Goal: Task Accomplishment & Management: Use online tool/utility

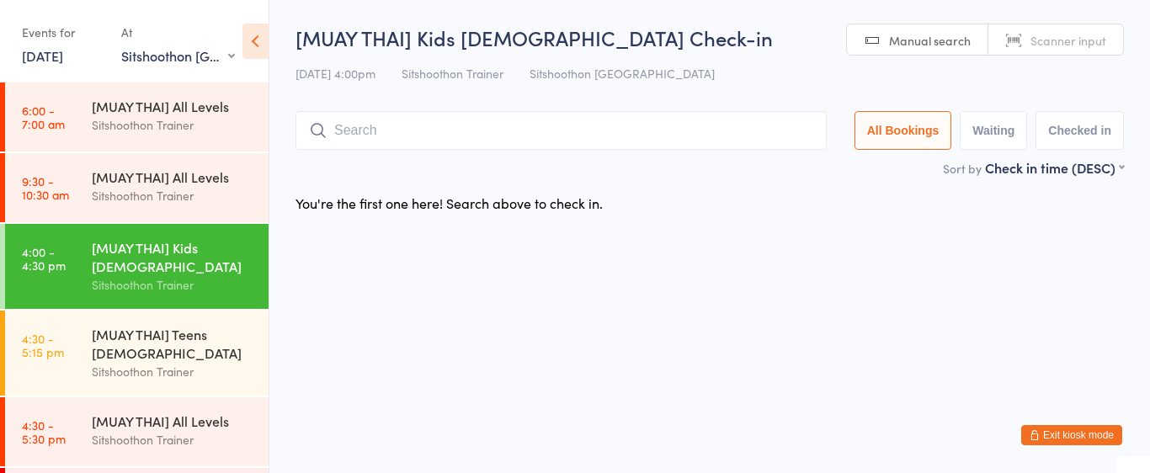
select select "2"
click at [135, 367] on div "Sitshoothon Trainer" at bounding box center [173, 371] width 162 height 19
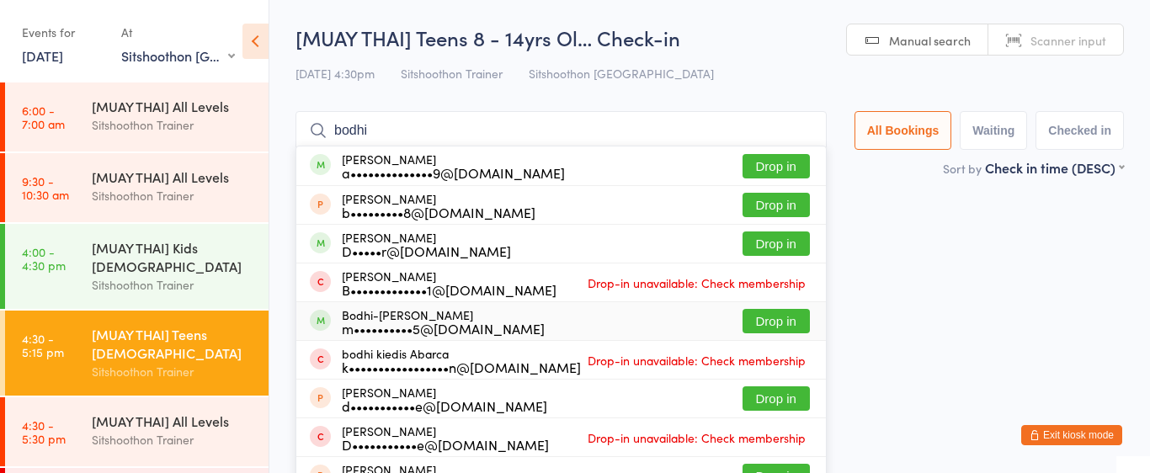
type input "bodhi"
click at [767, 313] on button "Drop in" at bounding box center [776, 321] width 67 height 24
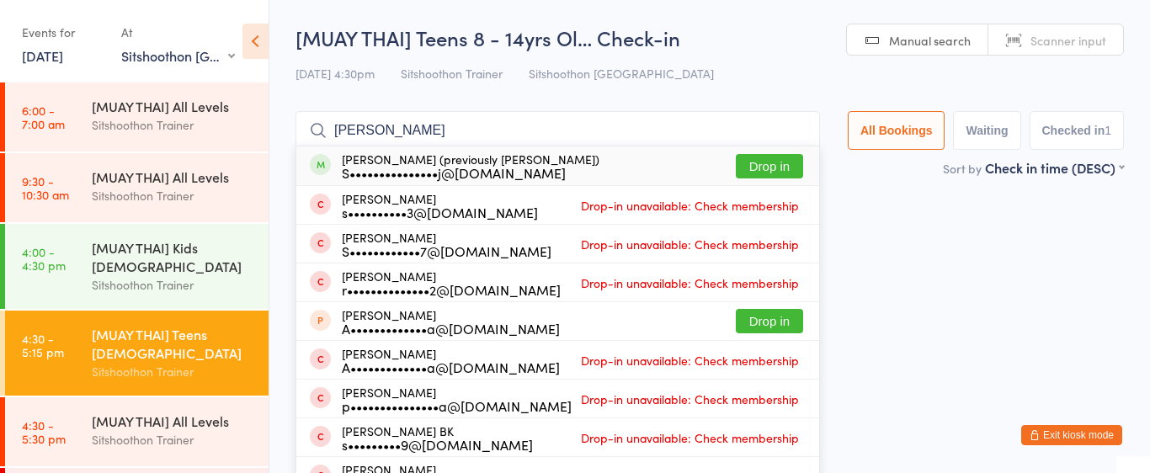
type input "saunders"
click at [763, 168] on button "Drop in" at bounding box center [769, 166] width 67 height 24
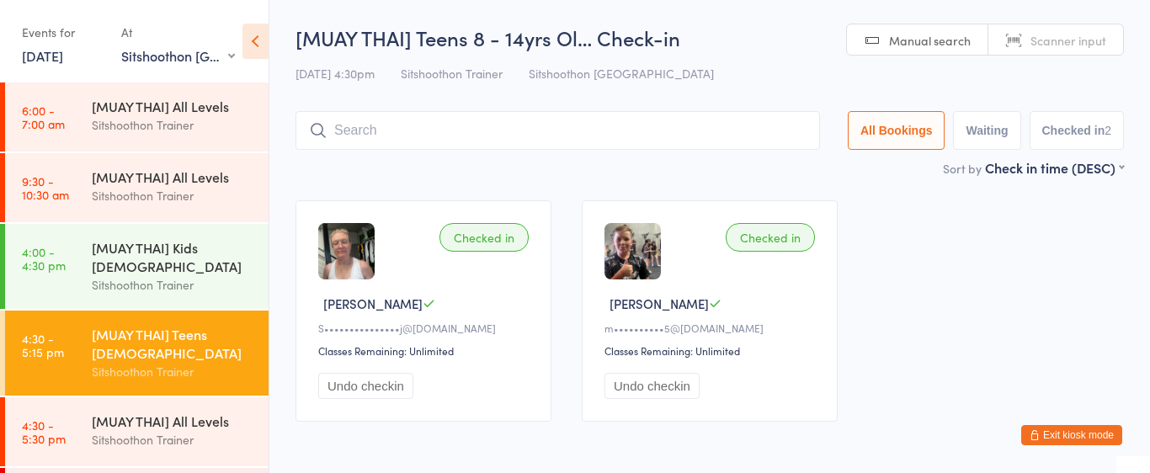
click at [1080, 434] on button "Exit kiosk mode" at bounding box center [1071, 435] width 101 height 20
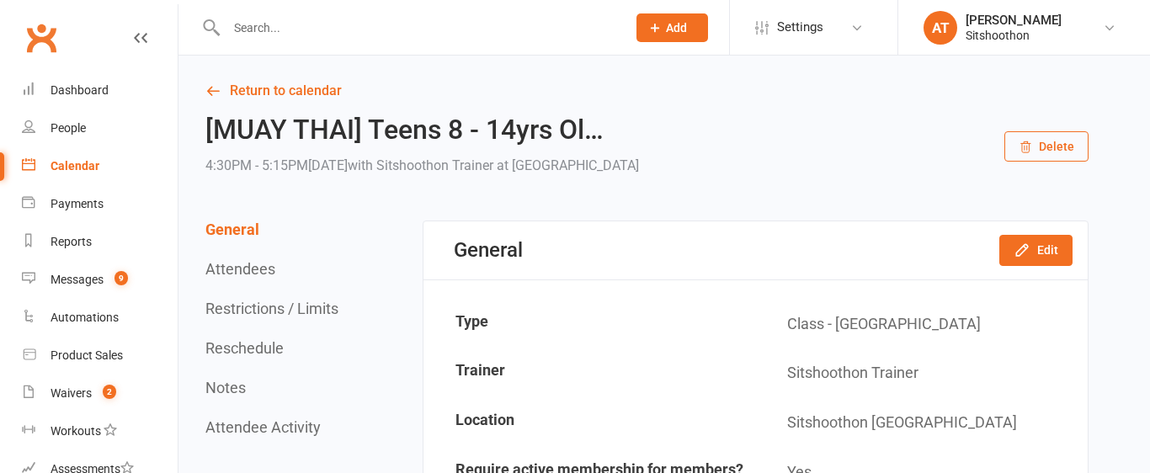
click at [480, 25] on input "text" at bounding box center [417, 28] width 393 height 24
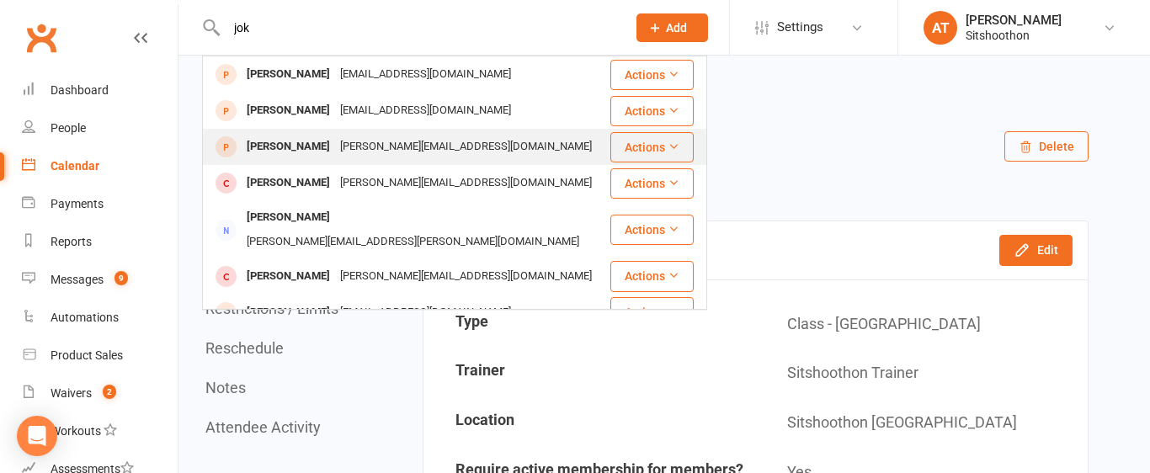
scroll to position [37, 0]
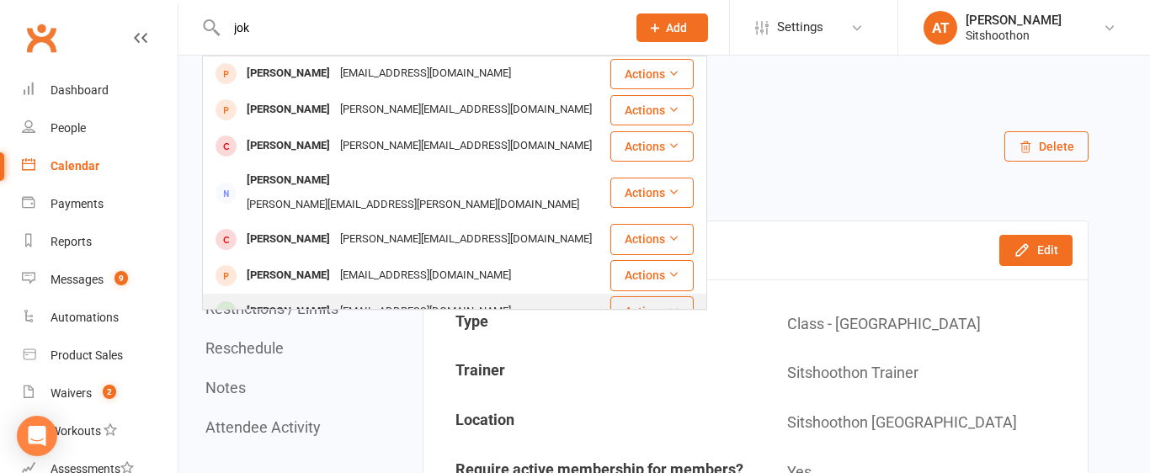
type input "jok"
click at [377, 300] on div "versusdrip@gmail.com" at bounding box center [425, 312] width 181 height 24
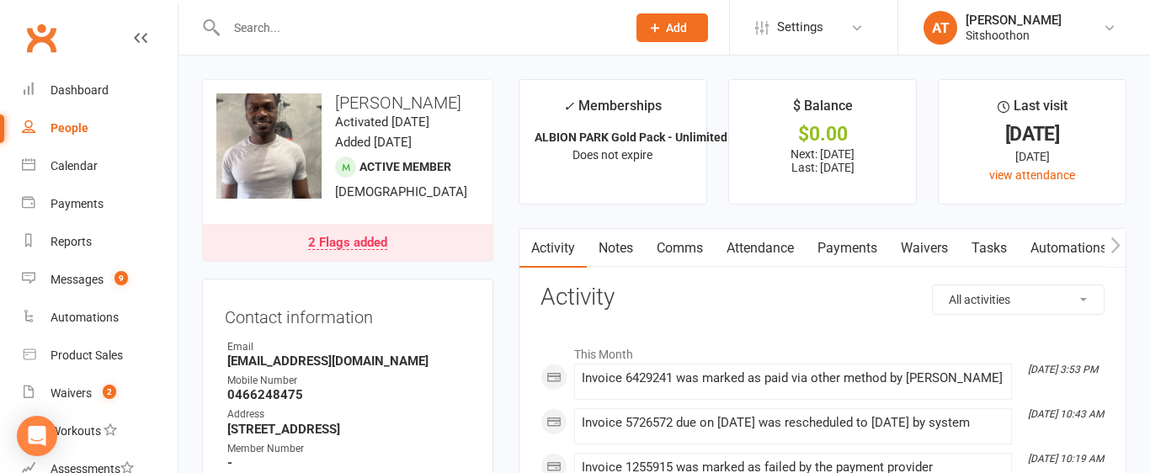
click at [848, 243] on link "Payments" at bounding box center [847, 248] width 83 height 39
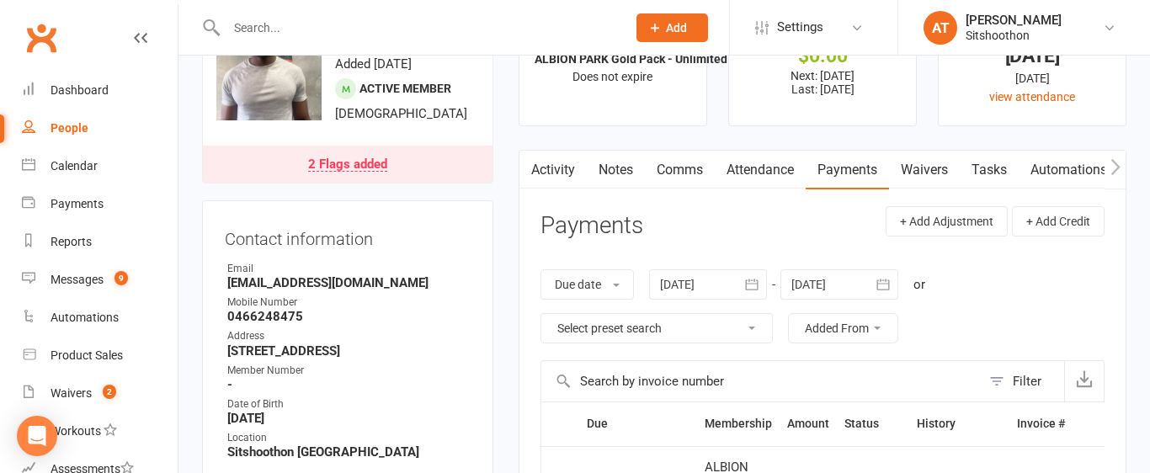
click at [683, 285] on div at bounding box center [708, 284] width 118 height 30
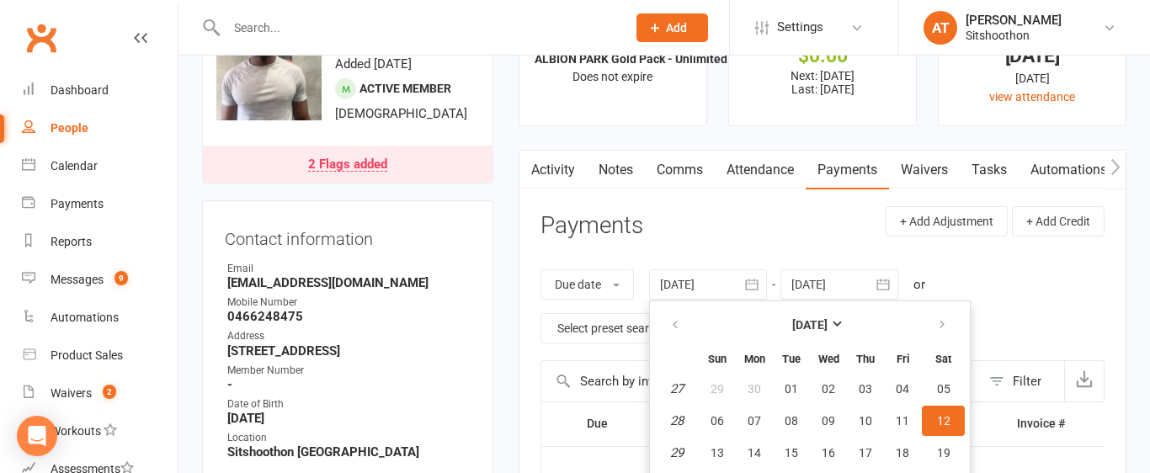
scroll to position [170, 0]
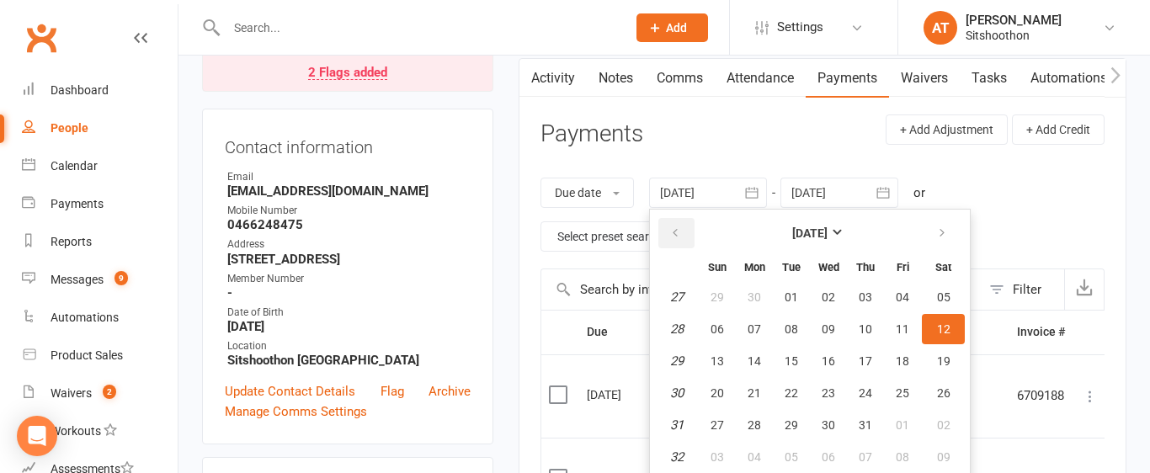
click at [670, 229] on button "button" at bounding box center [676, 233] width 36 height 30
click at [744, 341] on button "05" at bounding box center [754, 329] width 35 height 30
type input "05 May 2025"
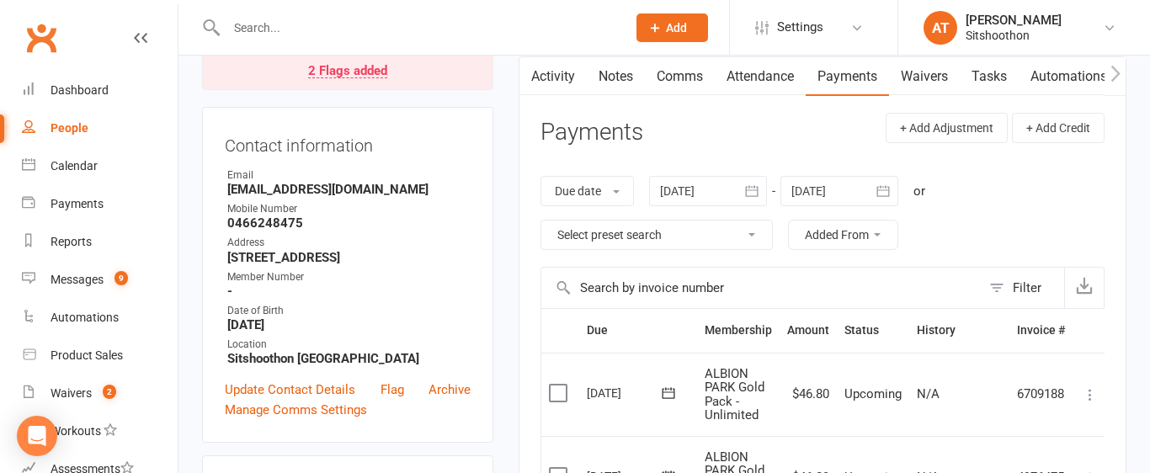
scroll to position [0, 0]
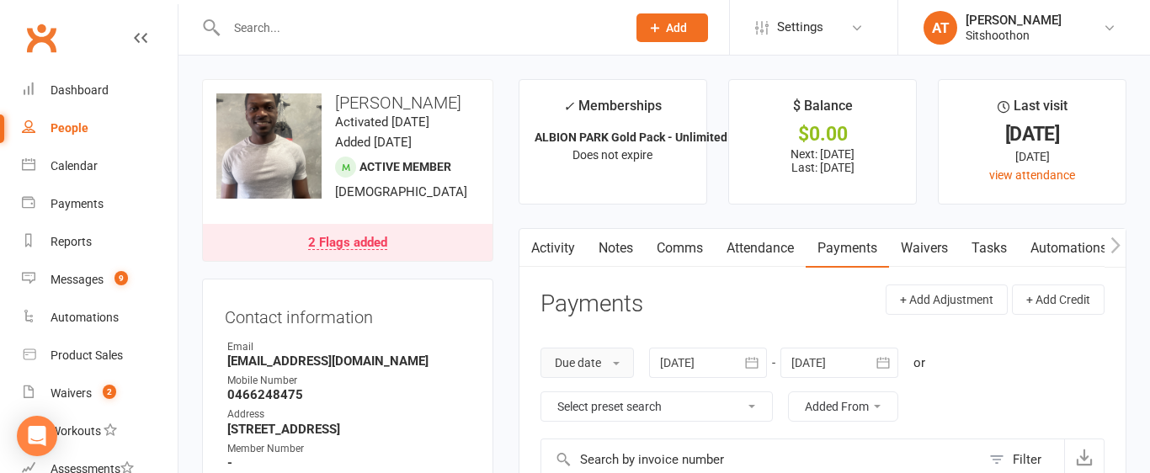
click at [633, 364] on button "Due date" at bounding box center [587, 363] width 93 height 30
click at [616, 410] on link "Due date" at bounding box center [624, 401] width 167 height 34
click at [598, 369] on button "Due date" at bounding box center [587, 363] width 93 height 30
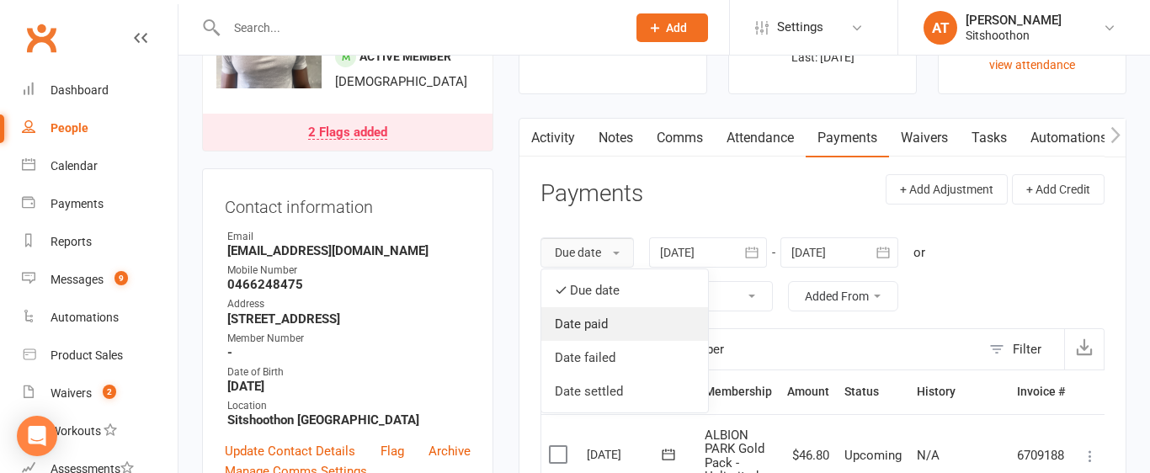
scroll to position [112, 0]
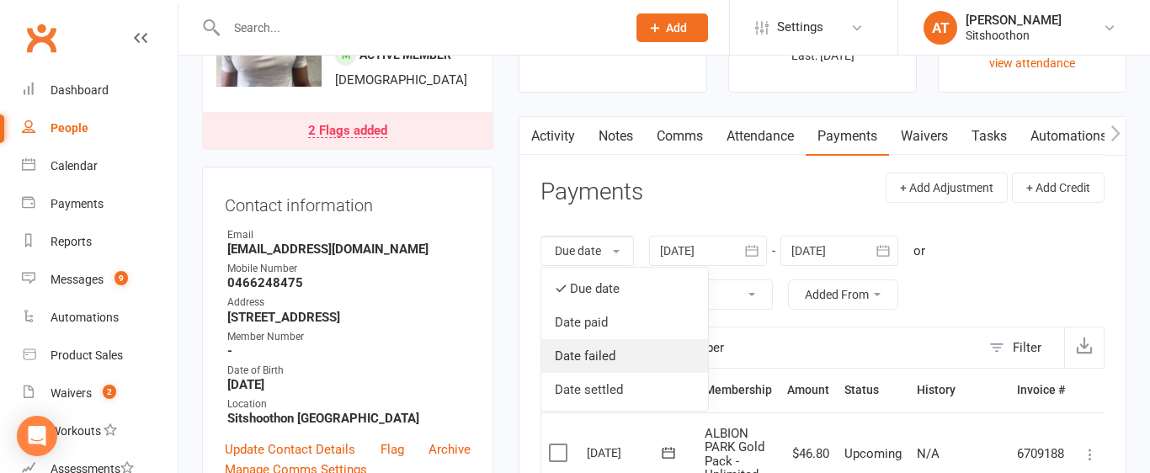
click at [607, 356] on link "Date failed" at bounding box center [624, 356] width 167 height 34
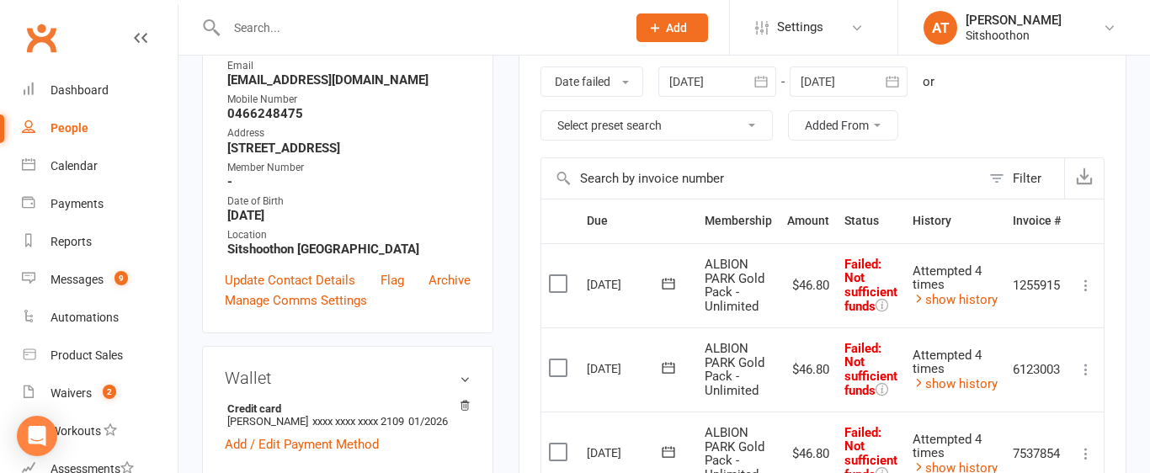
scroll to position [279, 0]
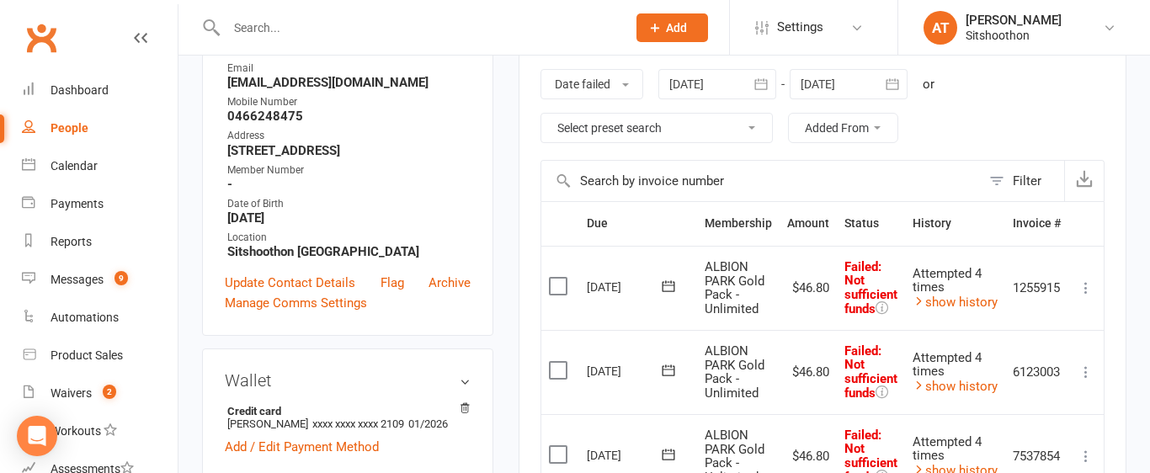
click at [862, 127] on button "Added From" at bounding box center [843, 128] width 110 height 30
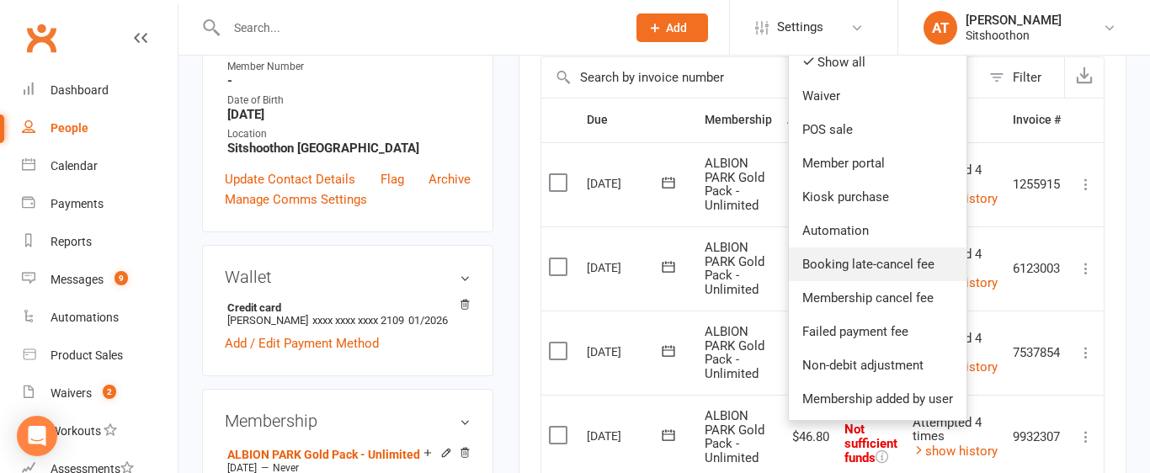
scroll to position [385, 0]
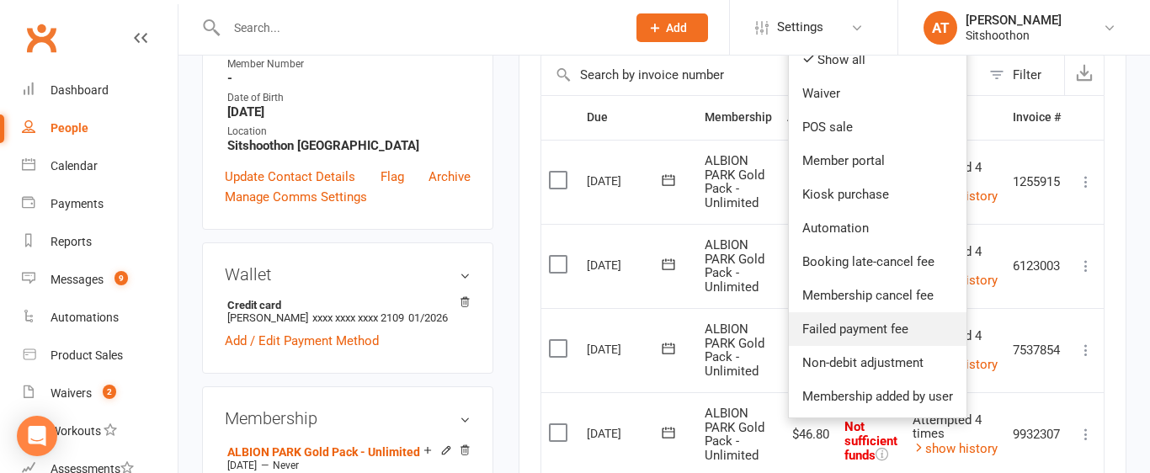
click at [869, 335] on link "Failed payment fee" at bounding box center [878, 329] width 178 height 34
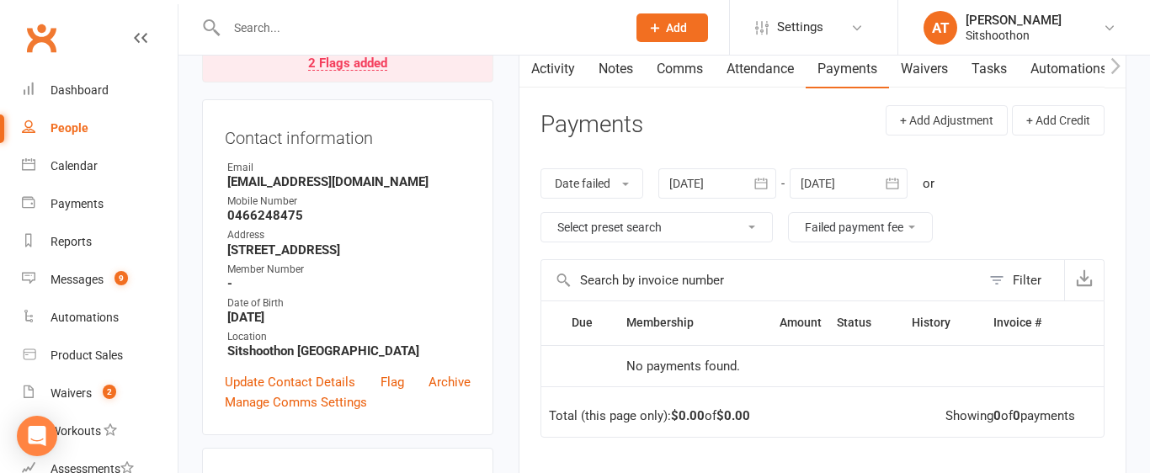
scroll to position [299, 0]
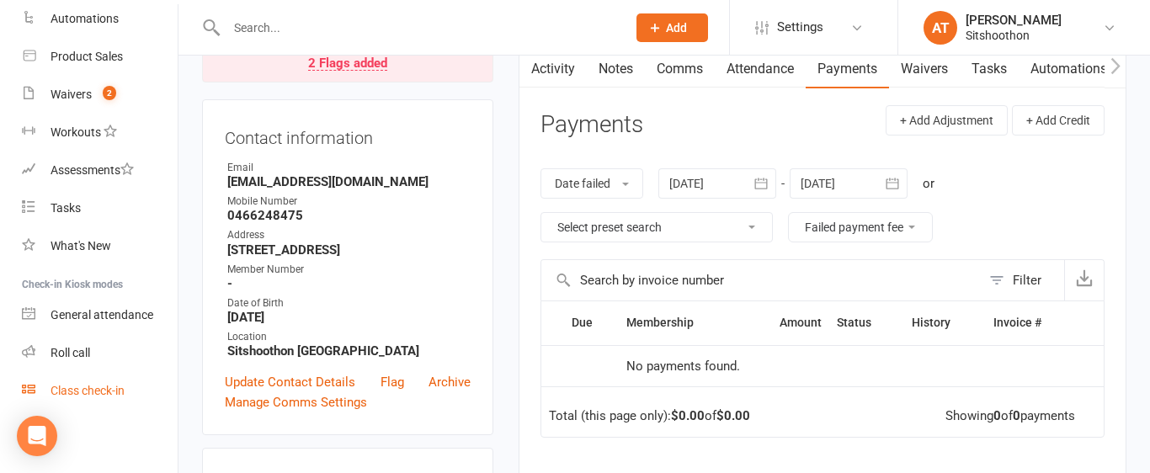
click at [64, 392] on div "Class check-in" at bounding box center [88, 390] width 74 height 13
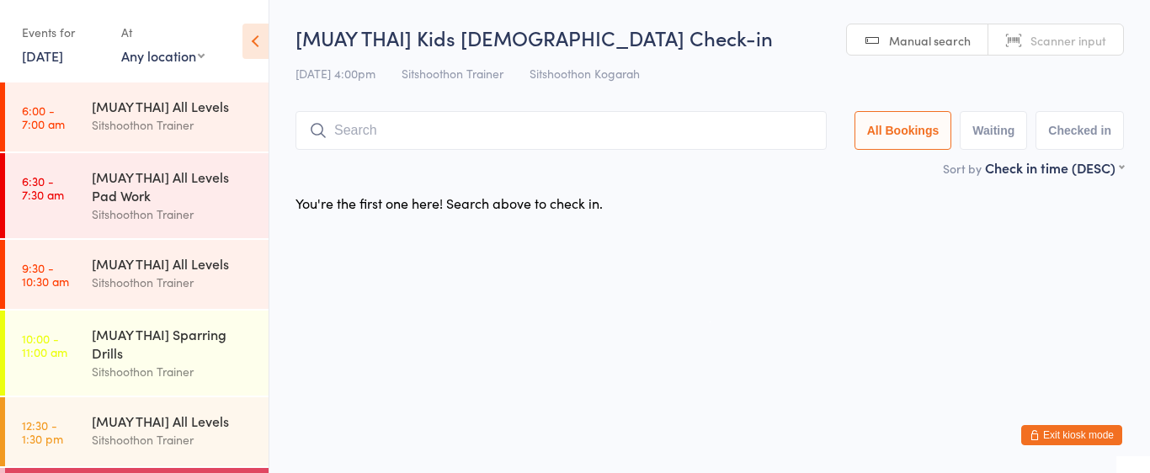
click at [1074, 433] on button "Exit kiosk mode" at bounding box center [1071, 435] width 101 height 20
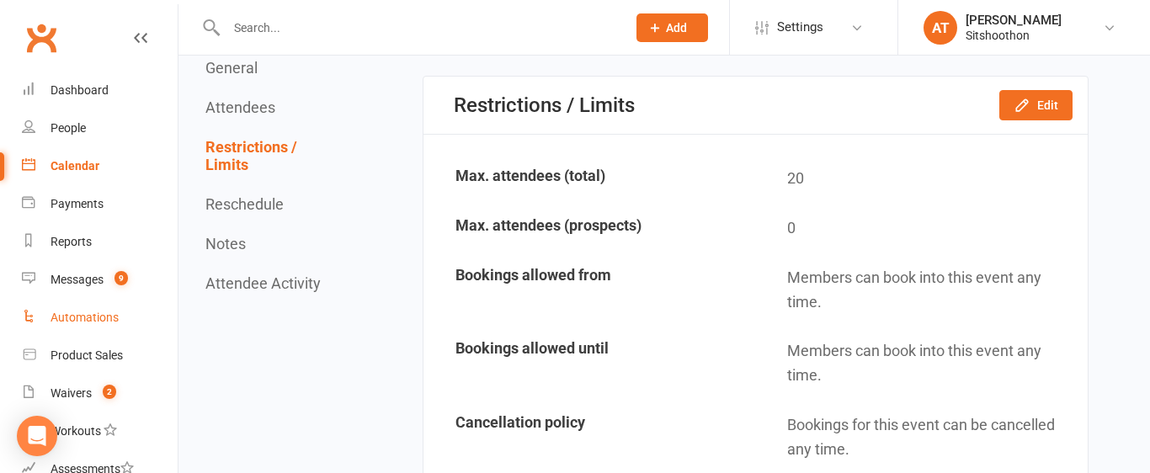
scroll to position [299, 0]
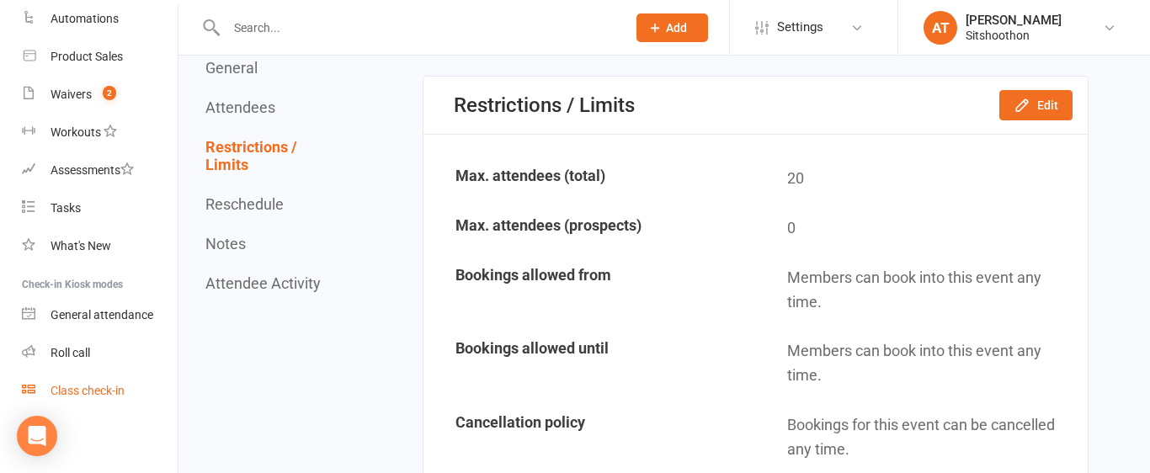
click at [101, 392] on div "Class check-in" at bounding box center [88, 390] width 74 height 13
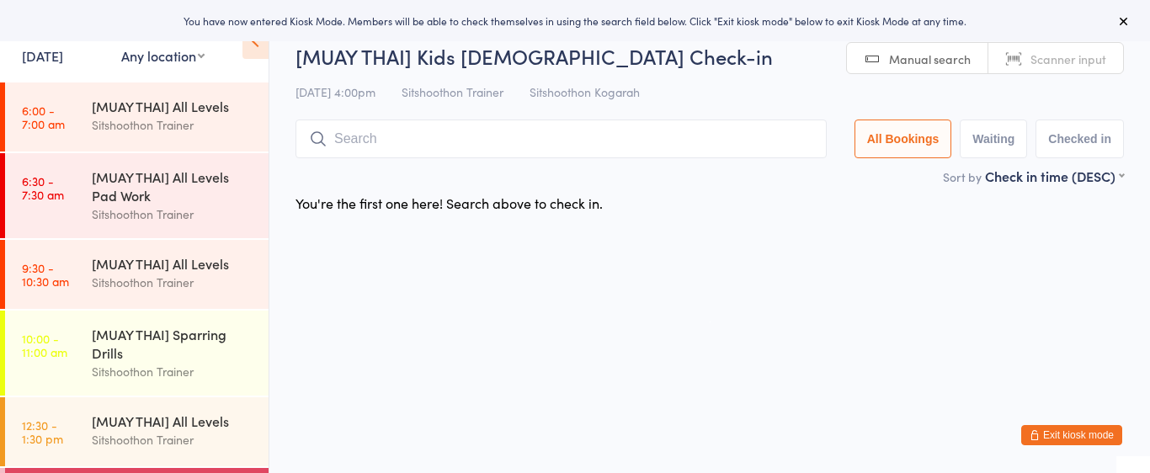
click at [162, 57] on select "Any location ST Martial Arts Arncliffe [GEOGRAPHIC_DATA] [GEOGRAPHIC_DATA]" at bounding box center [162, 55] width 83 height 19
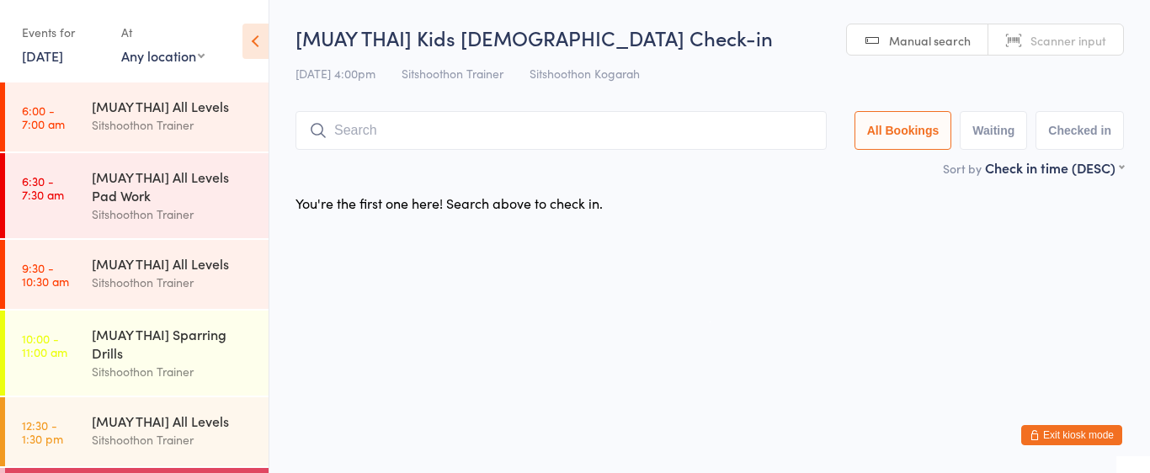
select select "2"
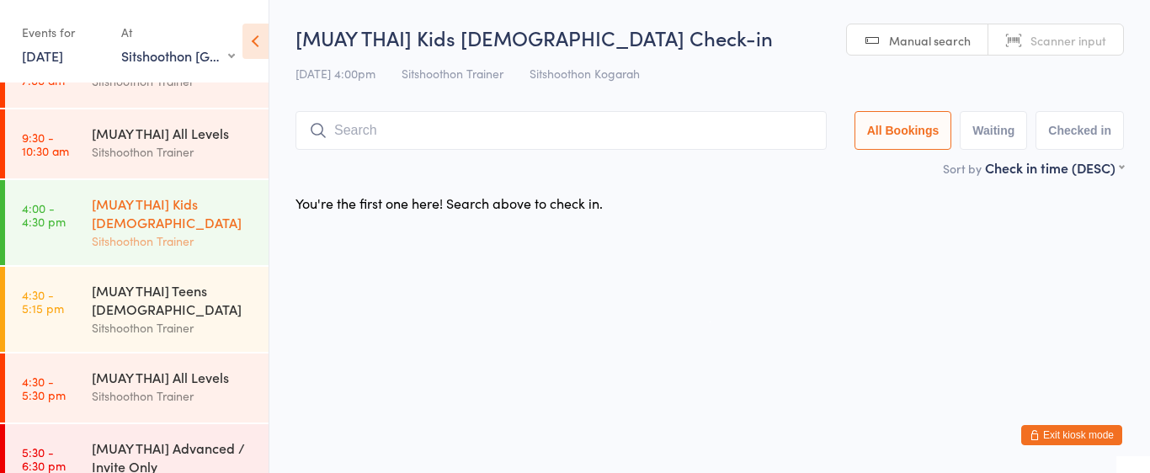
scroll to position [50, 0]
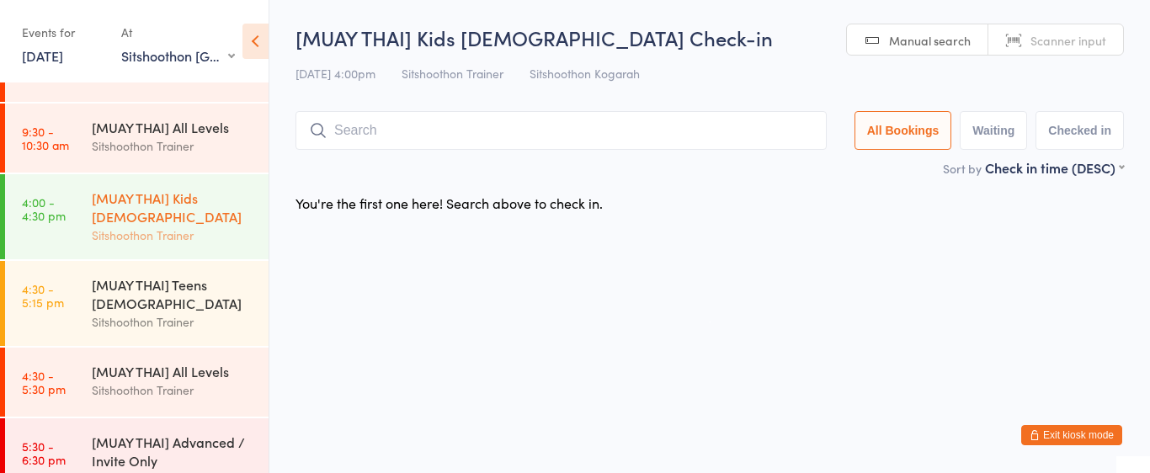
click at [163, 224] on div "[MUAY THAI] Kids [DEMOGRAPHIC_DATA]" at bounding box center [173, 207] width 162 height 37
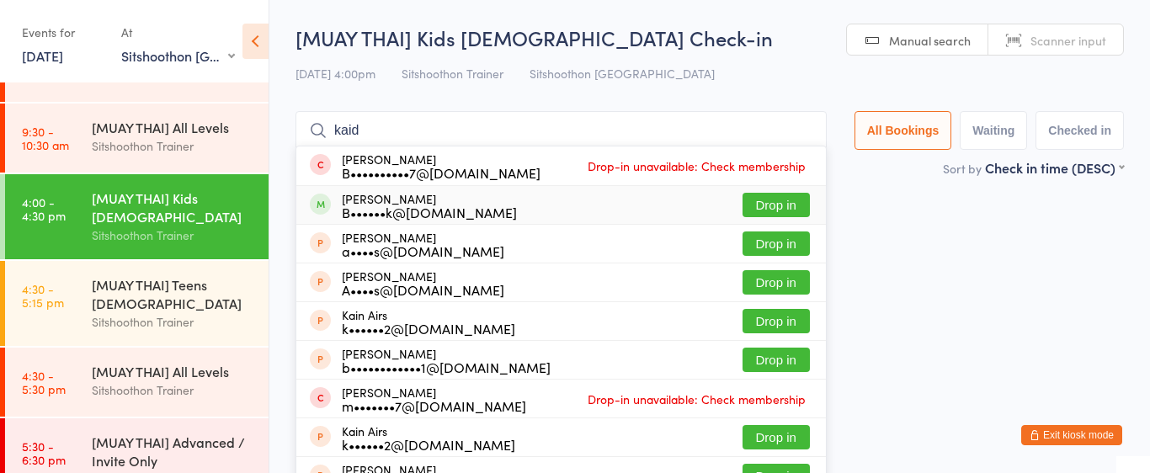
type input "kaid"
click at [755, 198] on button "Drop in" at bounding box center [776, 205] width 67 height 24
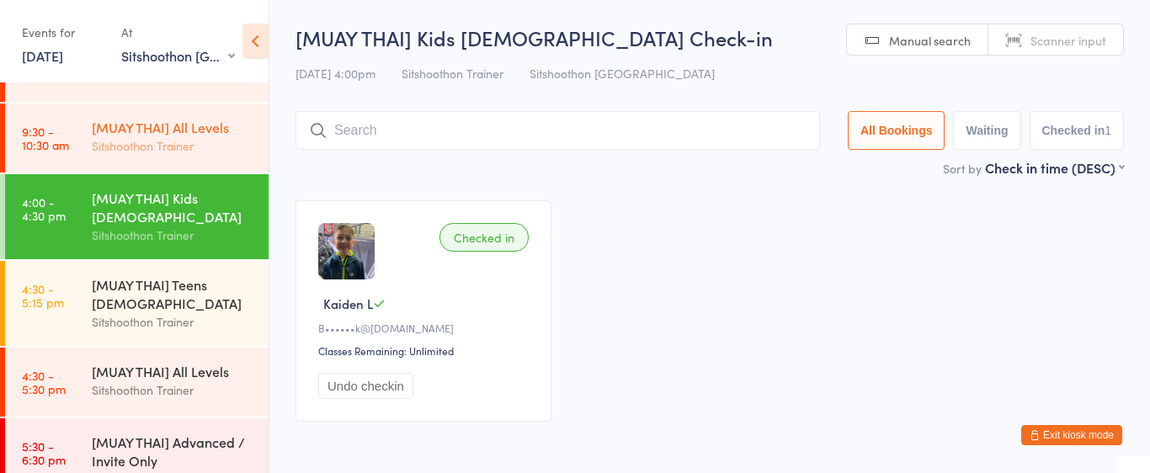
click at [180, 163] on div "[MUAY THAI] All Levels Sitshoothon Trainer" at bounding box center [180, 137] width 177 height 67
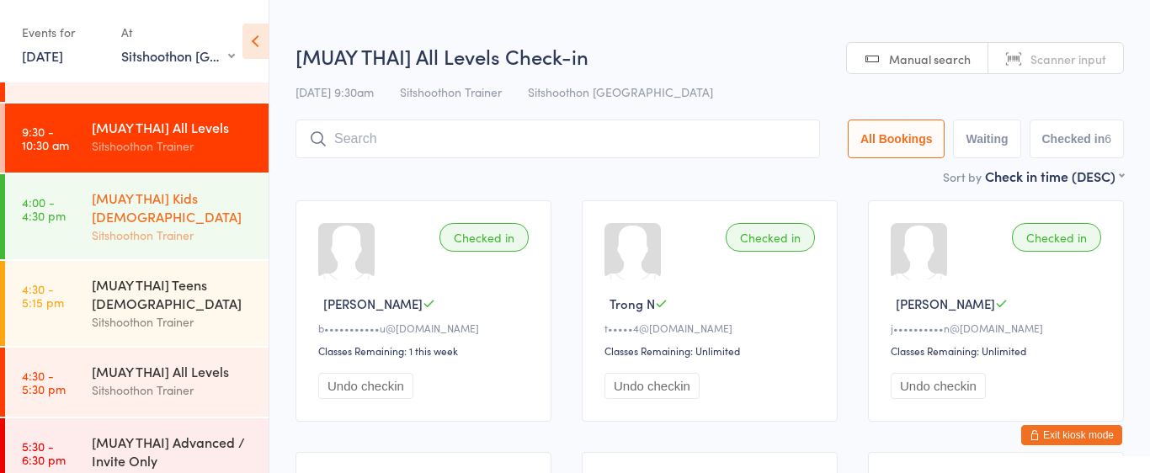
click at [229, 232] on div "Sitshoothon Trainer" at bounding box center [173, 235] width 162 height 19
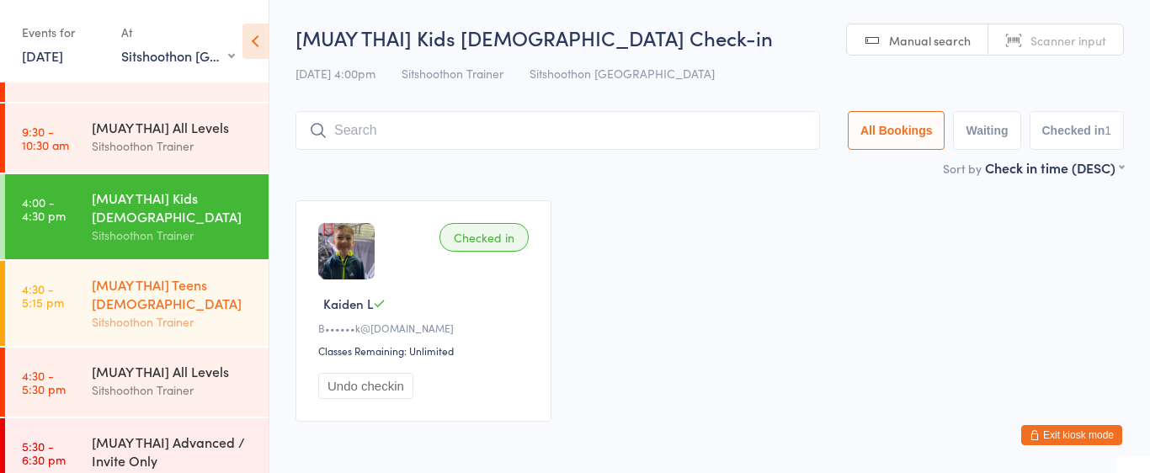
click at [232, 279] on div "[MUAY THAI] Teens [DEMOGRAPHIC_DATA]" at bounding box center [173, 293] width 162 height 37
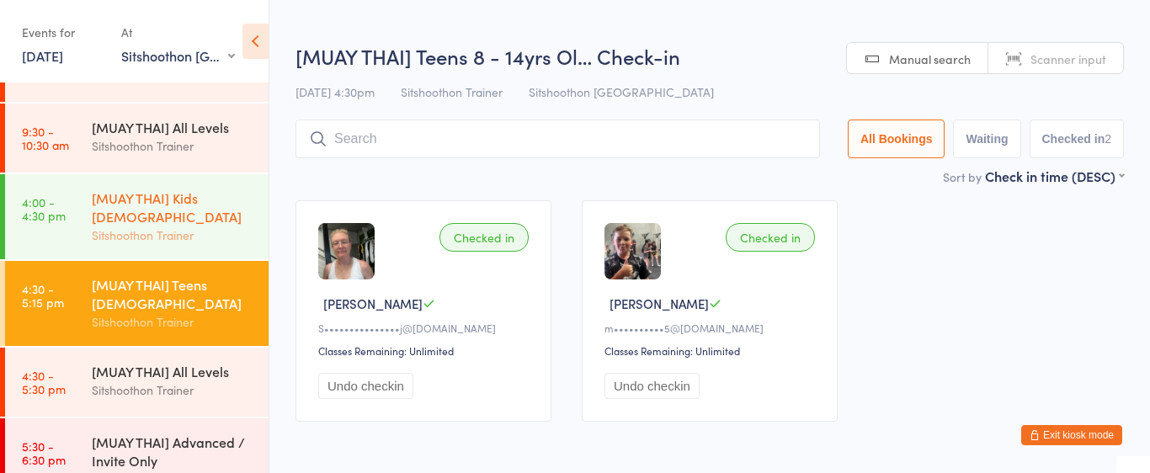
click at [236, 219] on div "[MUAY THAI] Kids [DEMOGRAPHIC_DATA]" at bounding box center [173, 207] width 162 height 37
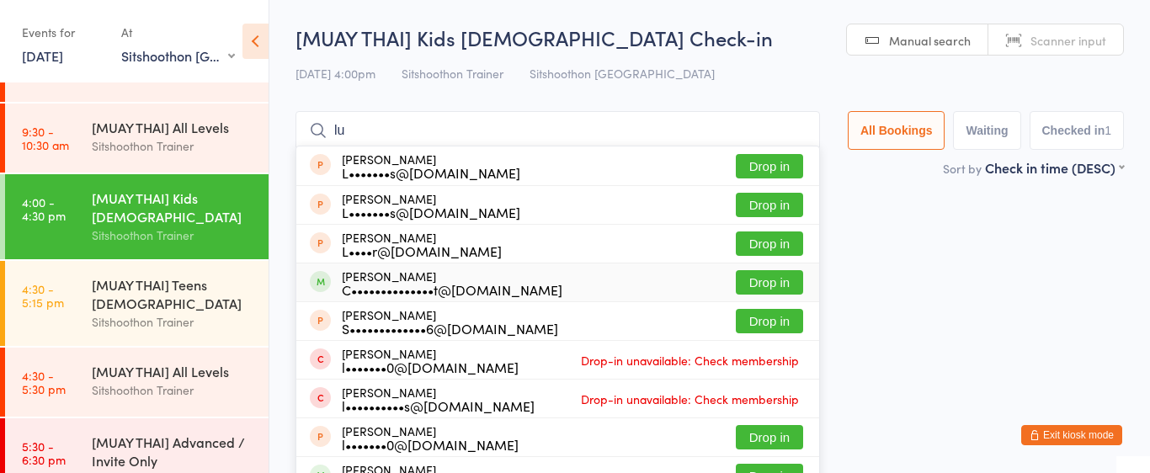
type input "l"
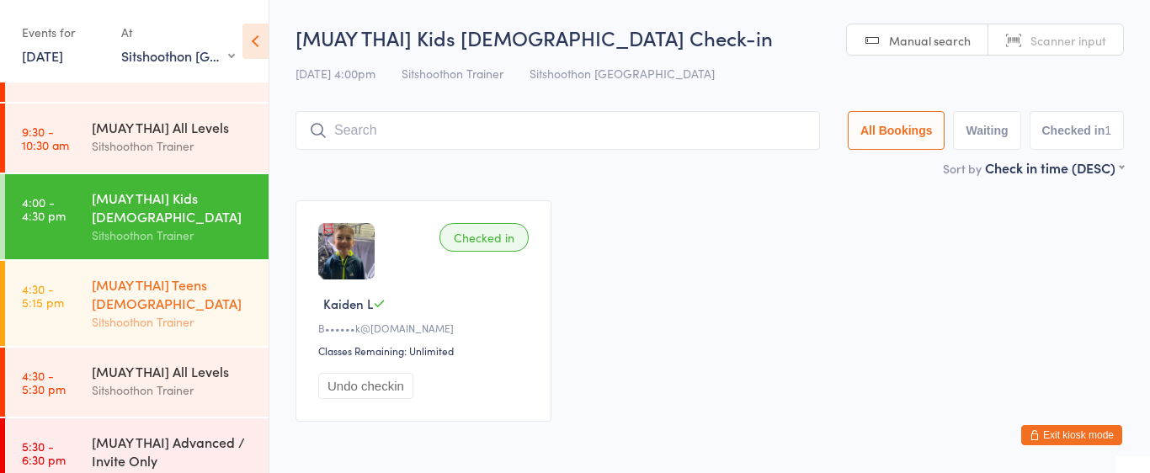
click at [185, 307] on div "[MUAY THAI] Teens [DEMOGRAPHIC_DATA]" at bounding box center [173, 293] width 162 height 37
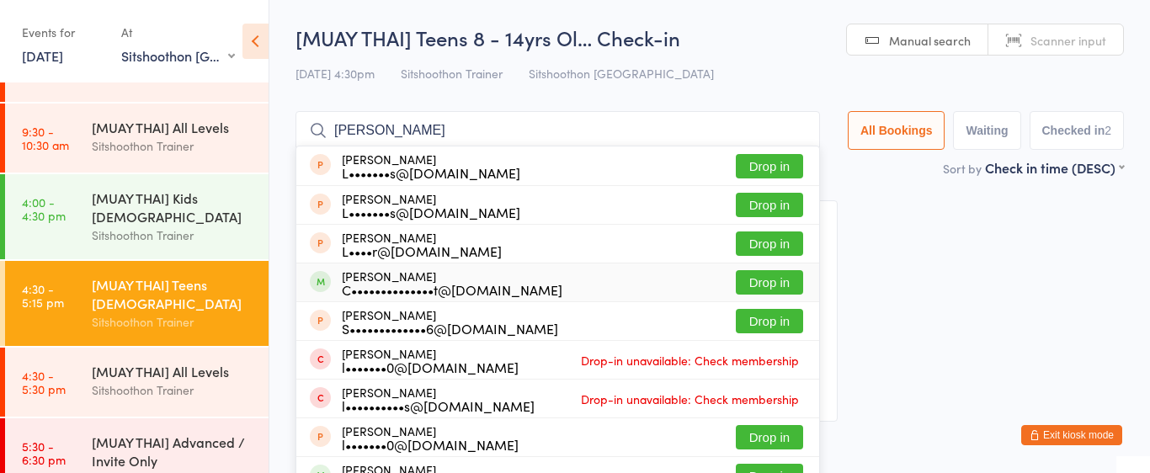
type input "[PERSON_NAME]"
click at [759, 282] on button "Drop in" at bounding box center [769, 282] width 67 height 24
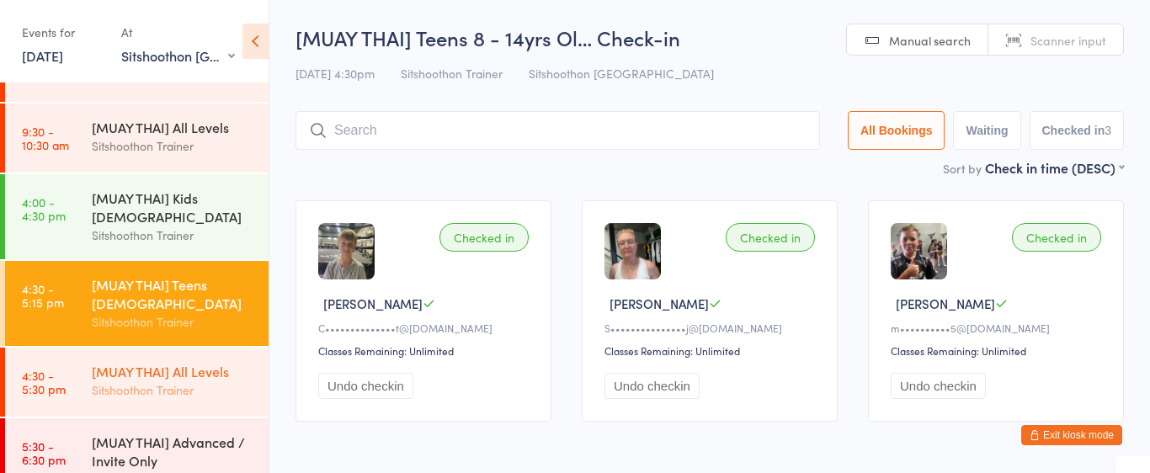
click at [210, 364] on div "[MUAY THAI] All Levels" at bounding box center [173, 371] width 162 height 19
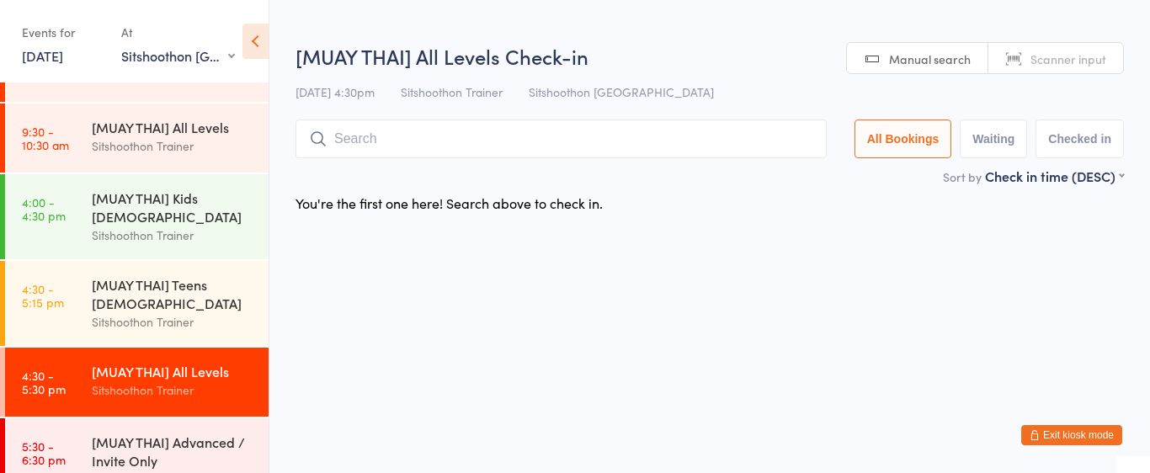
click at [375, 138] on input "search" at bounding box center [561, 139] width 531 height 39
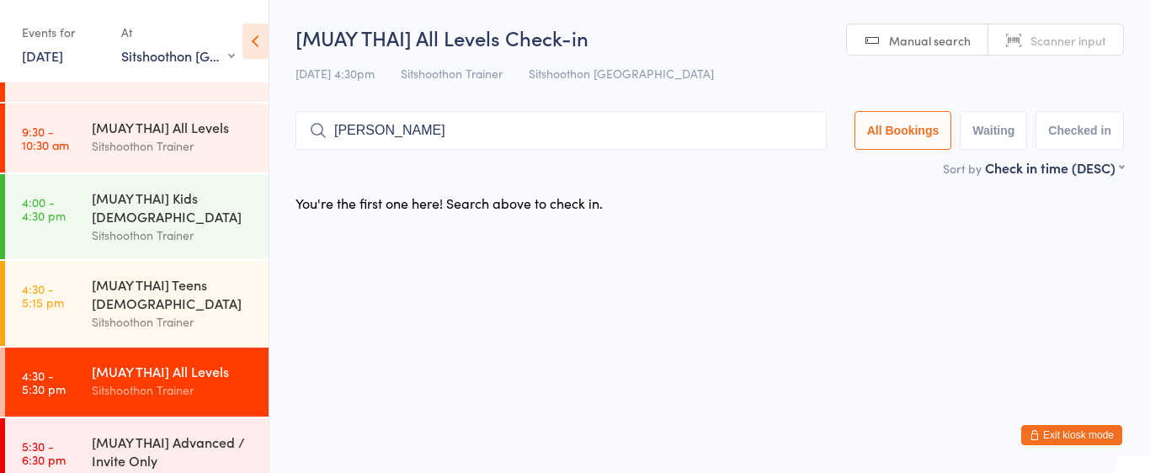
type input "[PERSON_NAME]"
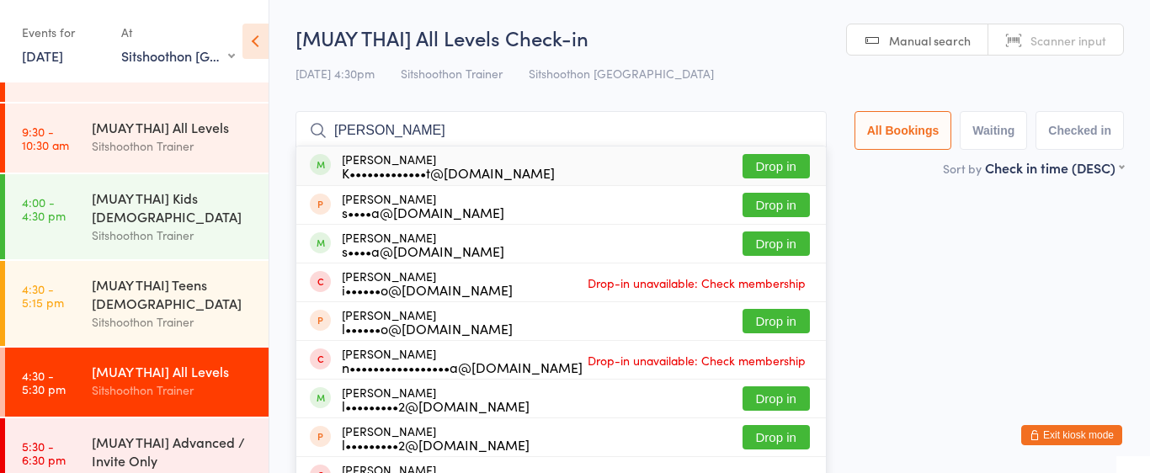
click at [608, 114] on input "[PERSON_NAME]" at bounding box center [561, 130] width 531 height 39
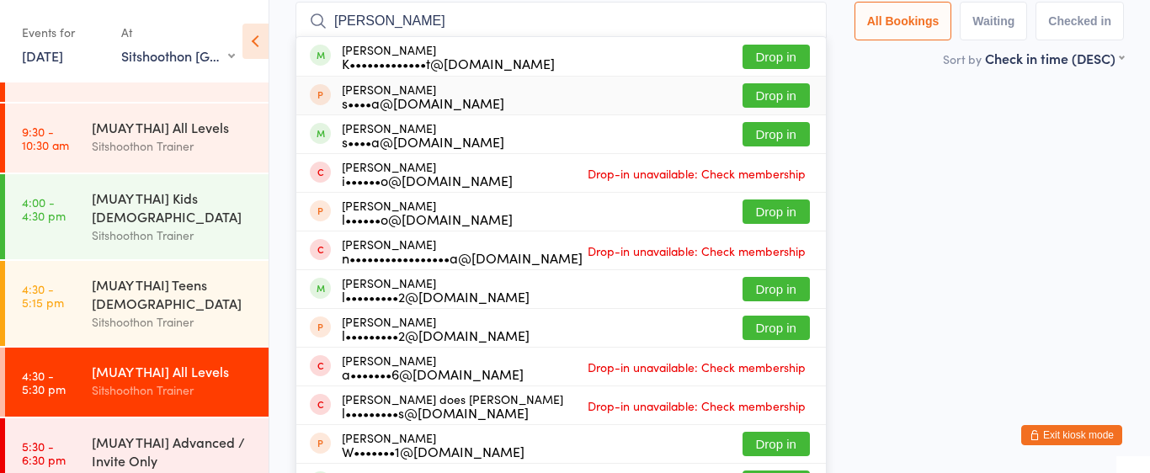
scroll to position [111, 0]
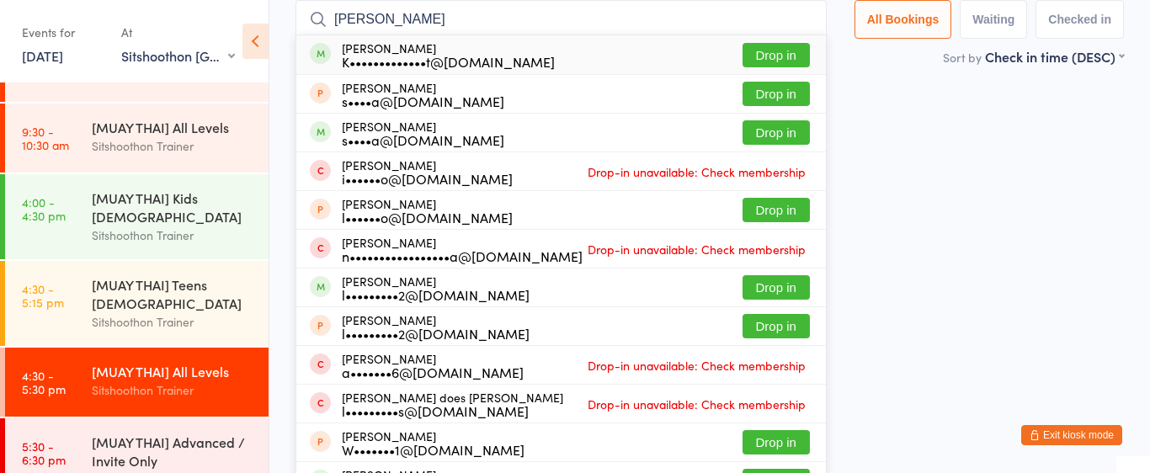
click at [804, 16] on input "[PERSON_NAME]" at bounding box center [561, 19] width 531 height 39
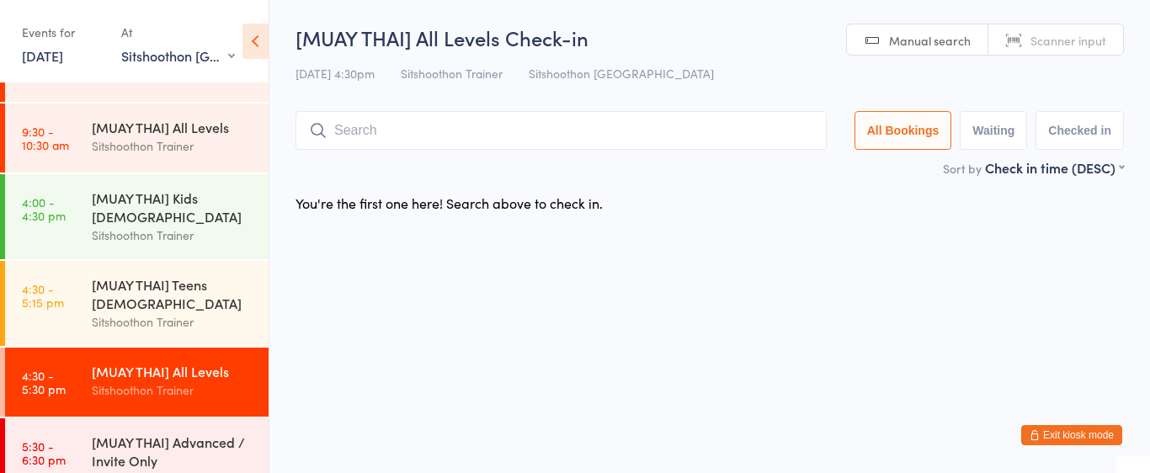
scroll to position [0, 0]
click at [61, 322] on link "4:30 - 5:15 pm [MUAY THAI] Teens [DEMOGRAPHIC_DATA] Sitshoothon Trainer" at bounding box center [137, 303] width 264 height 85
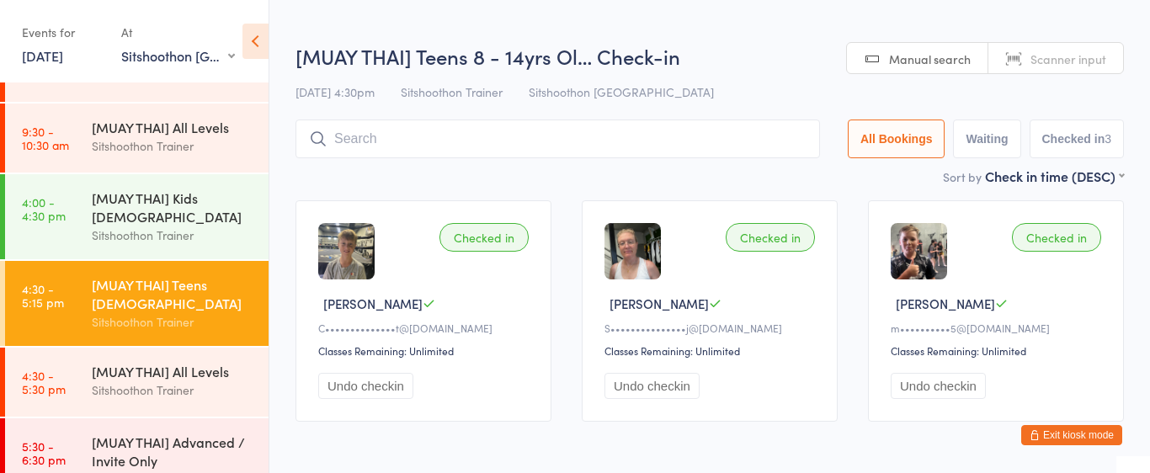
click at [355, 140] on input "search" at bounding box center [558, 139] width 525 height 39
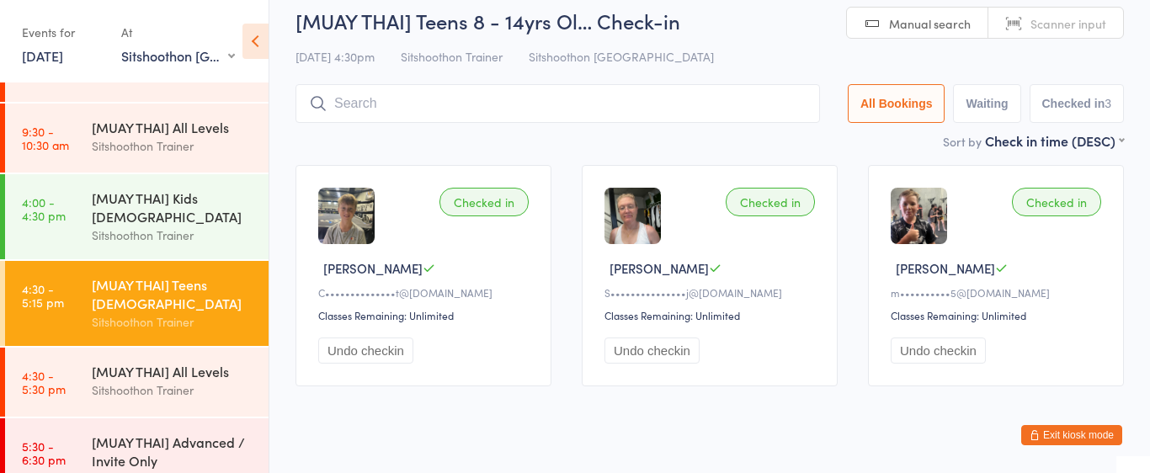
scroll to position [66, 0]
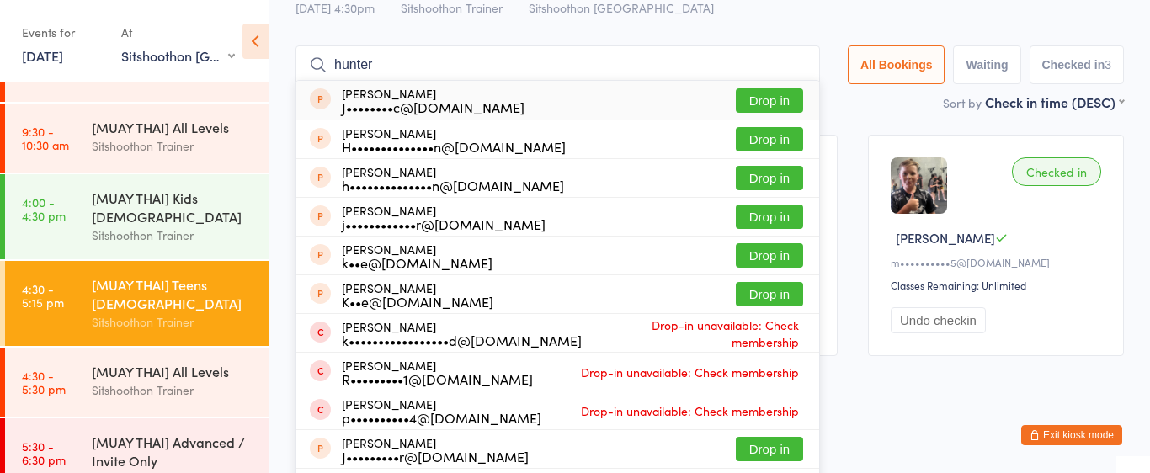
type input "hunter"
click at [742, 96] on button "Drop in" at bounding box center [769, 100] width 67 height 24
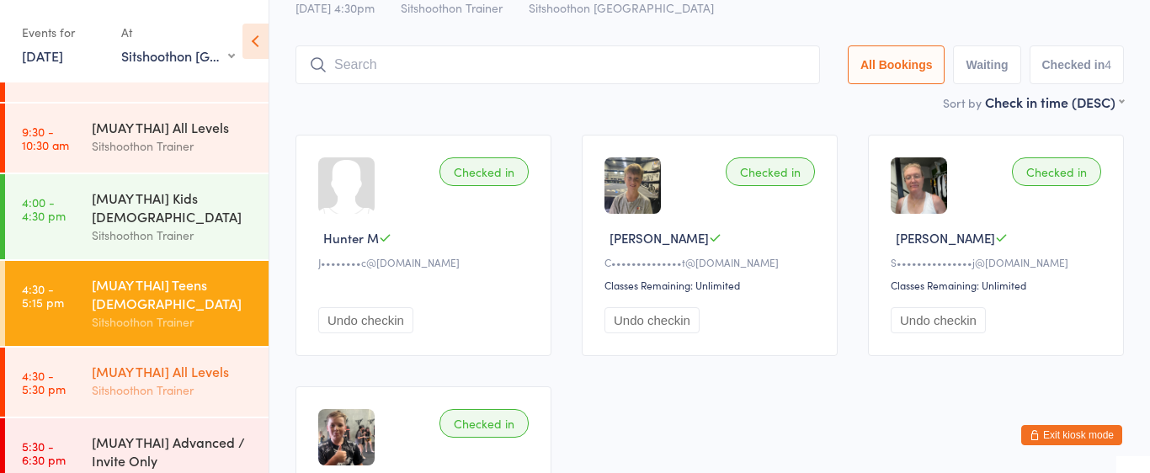
click at [205, 383] on div "Sitshoothon Trainer" at bounding box center [173, 390] width 162 height 19
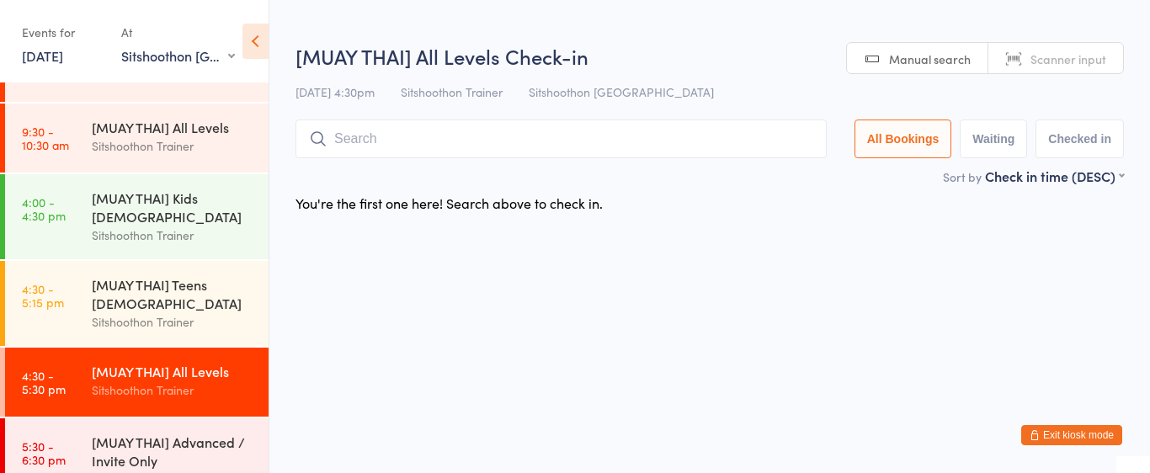
click at [356, 136] on input "search" at bounding box center [561, 139] width 531 height 39
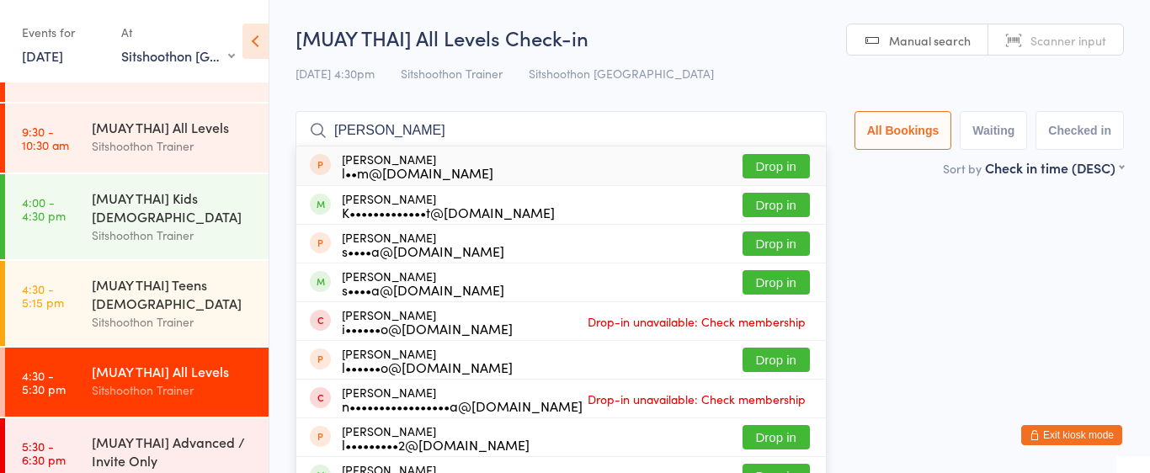
type input "[PERSON_NAME]"
click at [606, 175] on div "[PERSON_NAME] l••m@[DOMAIN_NAME] Drop in" at bounding box center [561, 166] width 530 height 39
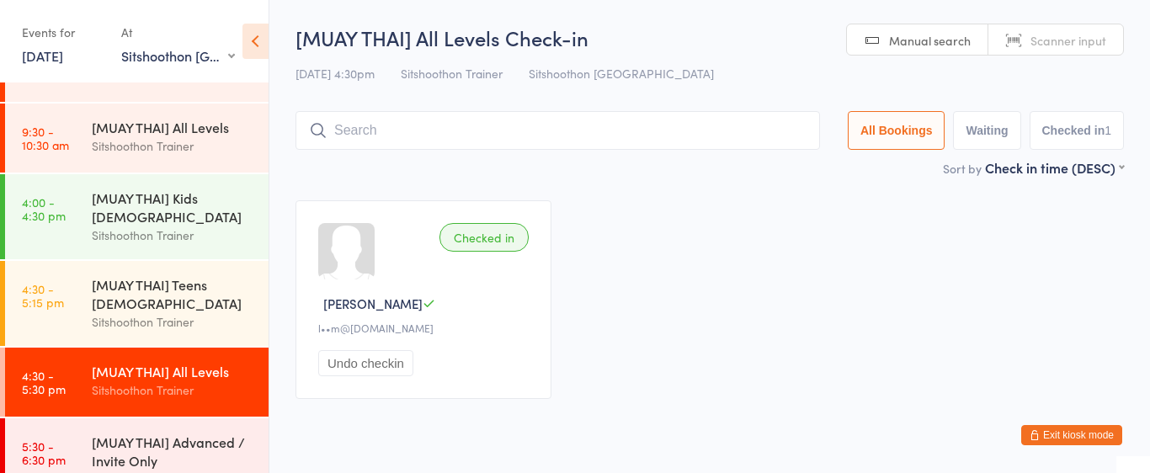
click at [432, 135] on input "search" at bounding box center [558, 130] width 525 height 39
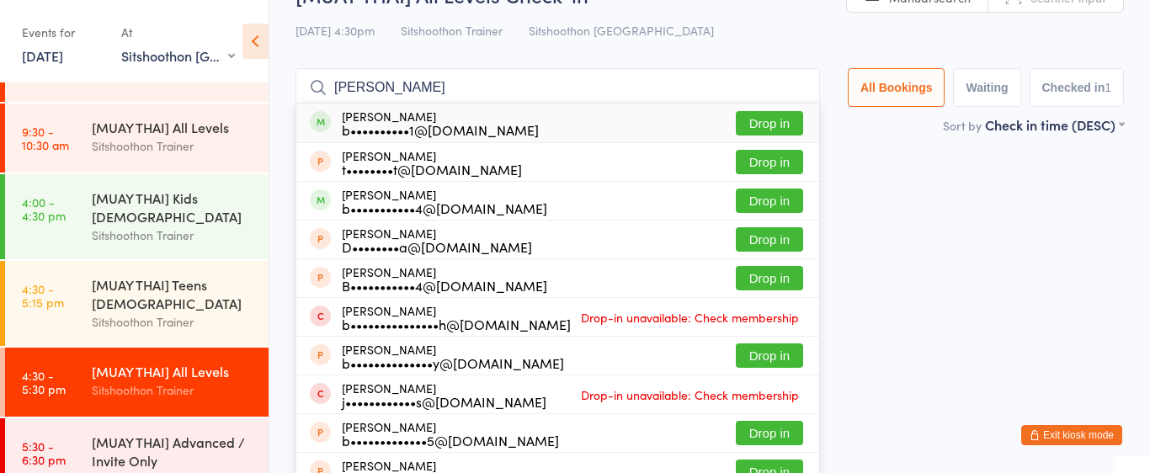
type input "[PERSON_NAME]"
click at [767, 118] on button "Drop in" at bounding box center [769, 123] width 67 height 24
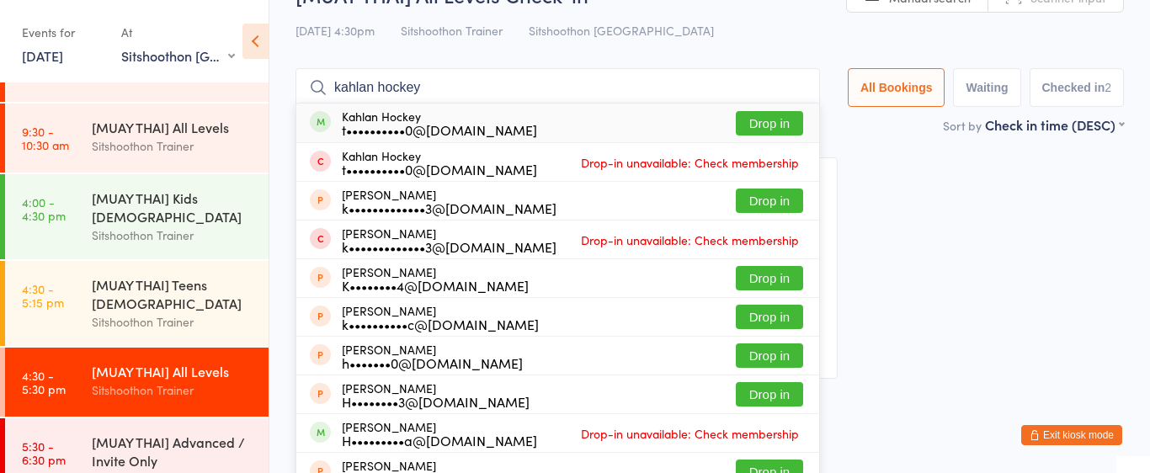
type input "kahlan hockey"
click at [749, 120] on button "Drop in" at bounding box center [769, 123] width 67 height 24
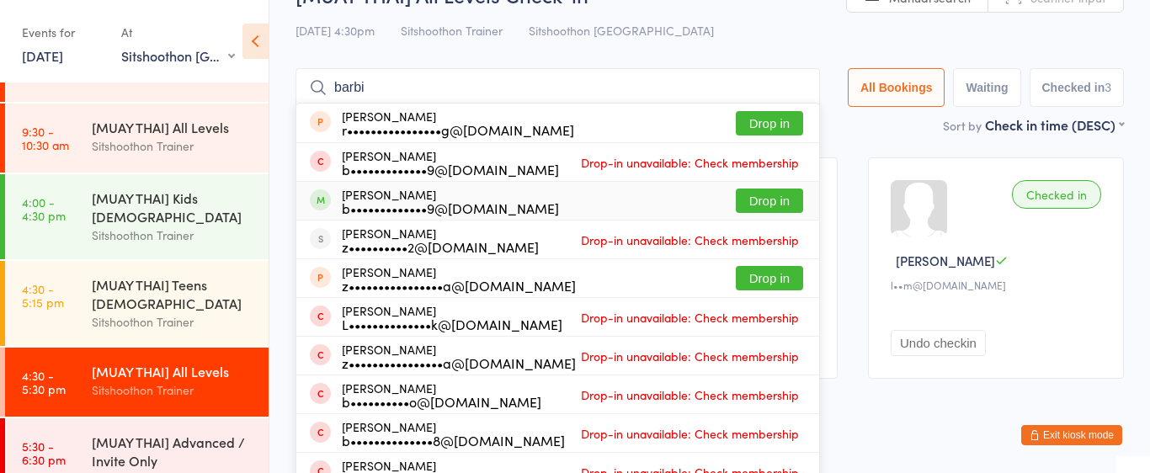
type input "barbi"
click at [769, 200] on button "Drop in" at bounding box center [769, 201] width 67 height 24
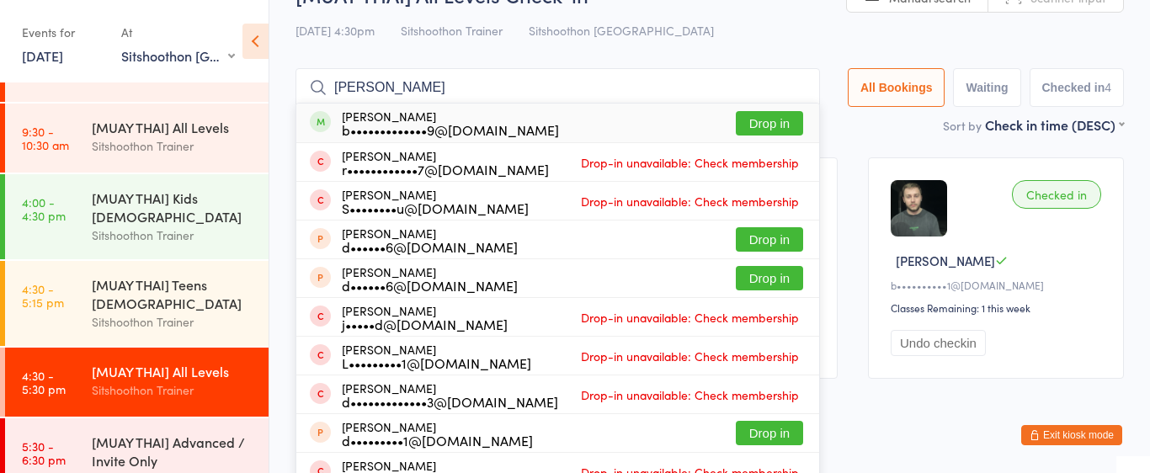
type input "[PERSON_NAME]"
click at [764, 122] on button "Drop in" at bounding box center [769, 123] width 67 height 24
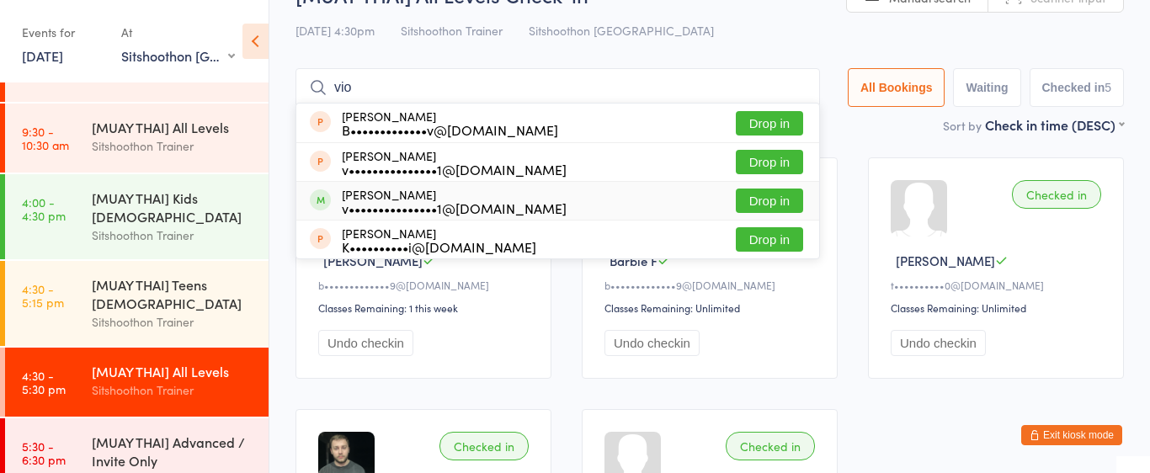
type input "vio"
click at [767, 200] on button "Drop in" at bounding box center [769, 201] width 67 height 24
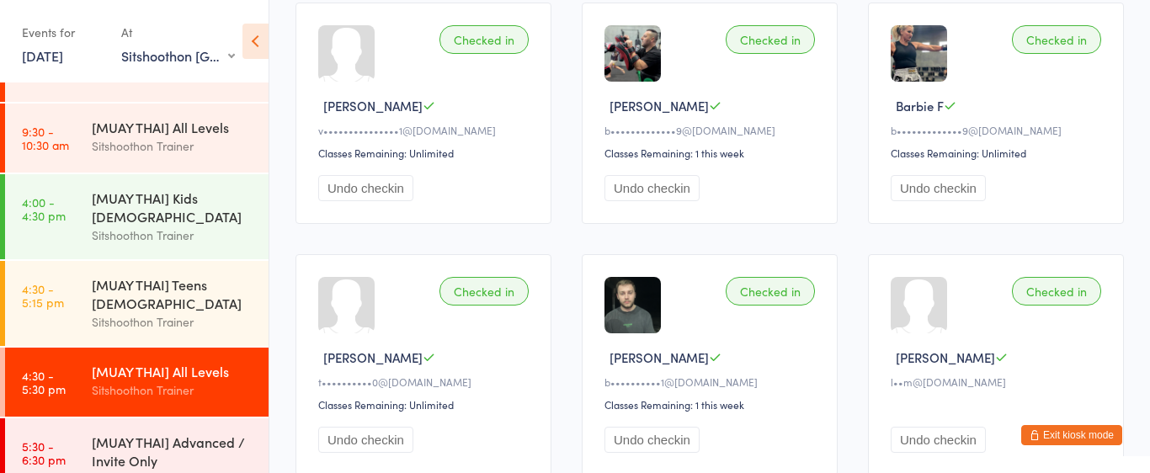
scroll to position [192, 0]
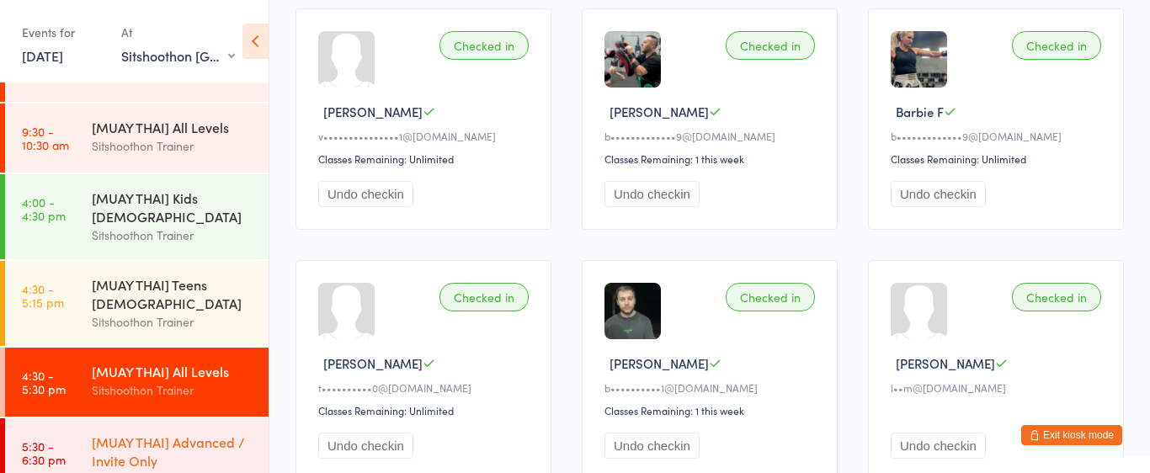
click at [212, 429] on div "[MUAY THAI] Advanced / Invite Only Sitshoothon Trainer" at bounding box center [180, 460] width 177 height 85
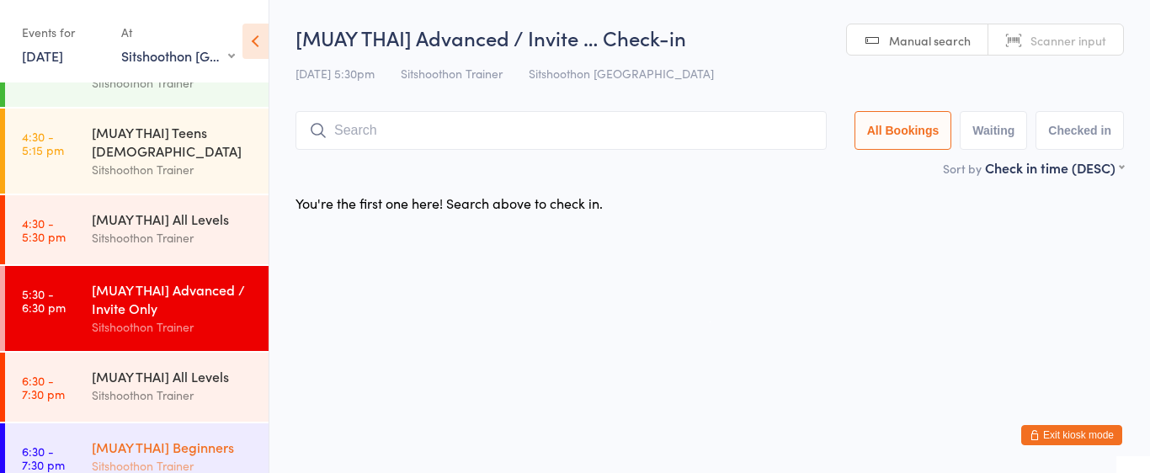
scroll to position [198, 0]
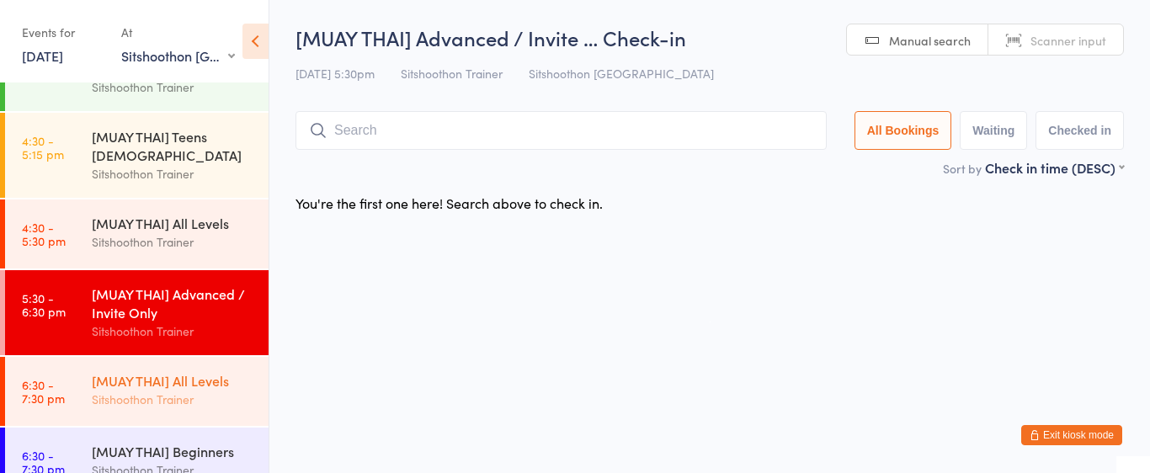
click at [205, 413] on div "[MUAY THAI] All Levels Sitshoothon Trainer" at bounding box center [180, 390] width 177 height 67
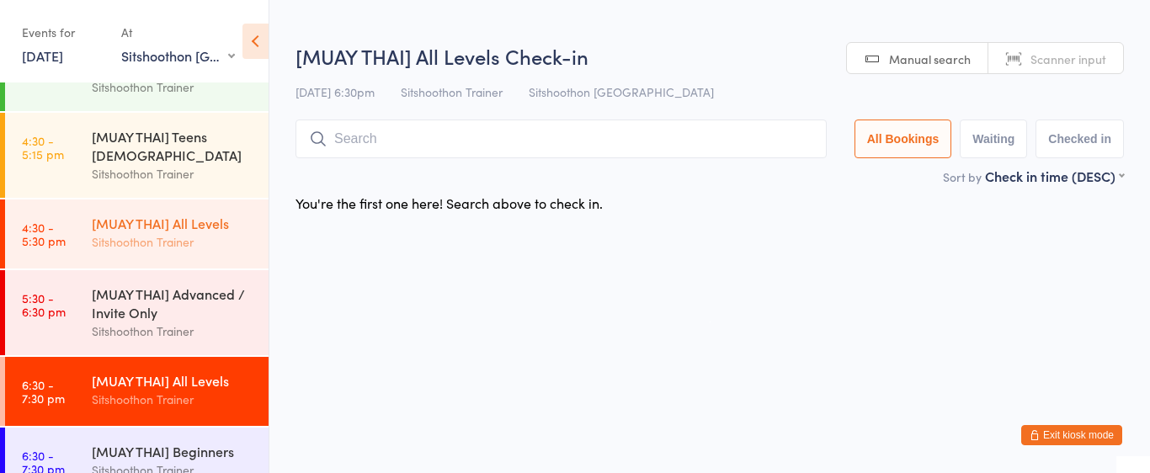
click at [210, 267] on link "4:30 - 5:30 pm [MUAY THAI] All Levels Sitshoothon Trainer" at bounding box center [137, 234] width 264 height 69
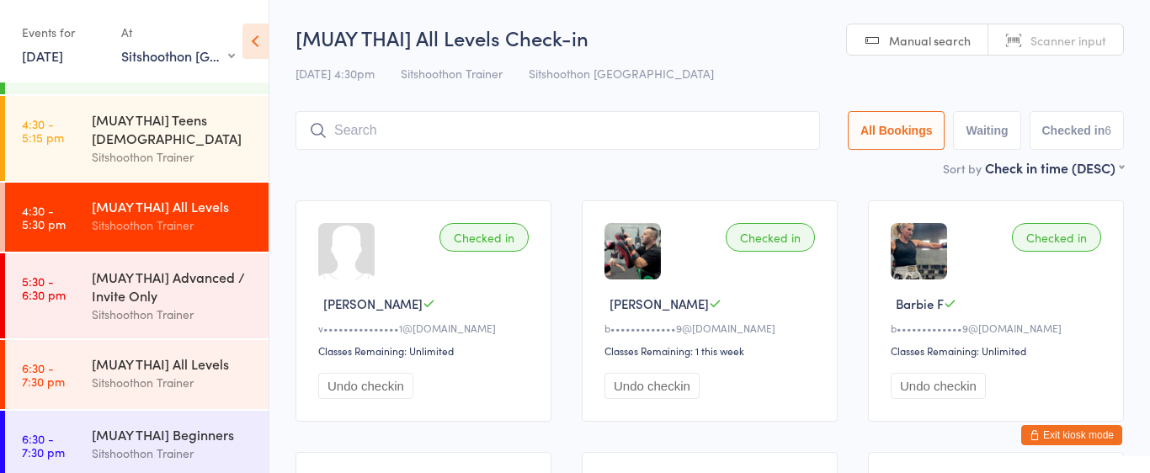
scroll to position [213, 0]
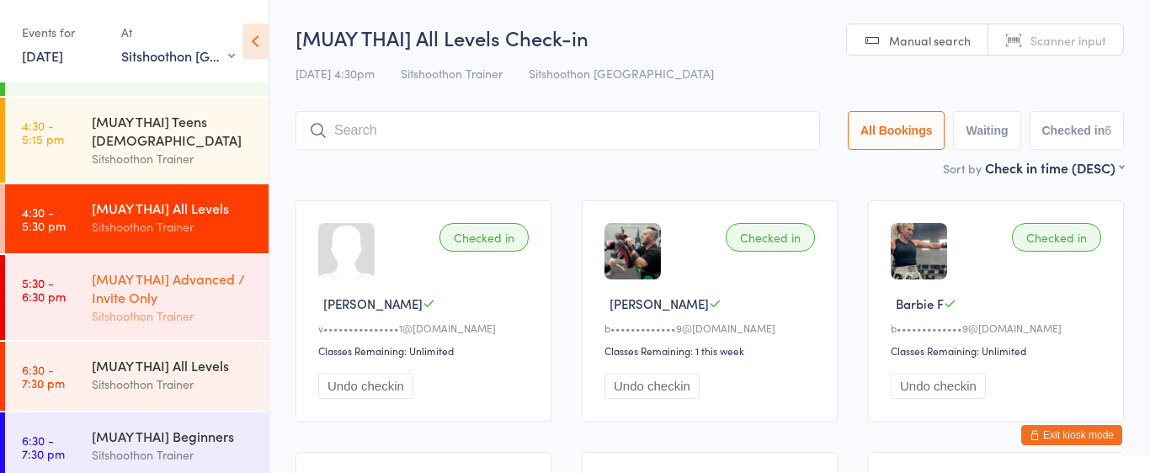
click at [201, 293] on div "[MUAY THAI] Advanced / Invite Only" at bounding box center [173, 287] width 162 height 37
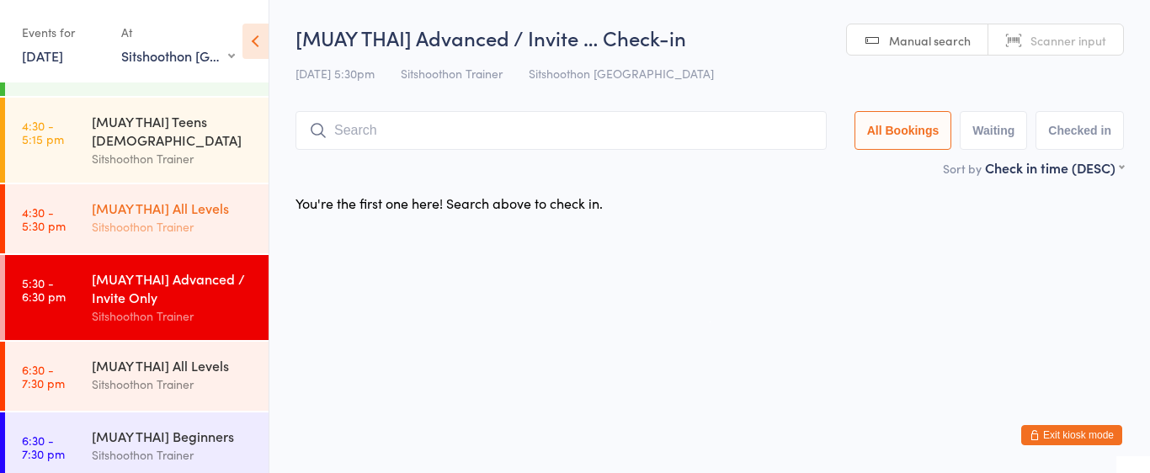
click at [169, 215] on div "[MUAY THAI] All Levels" at bounding box center [173, 208] width 162 height 19
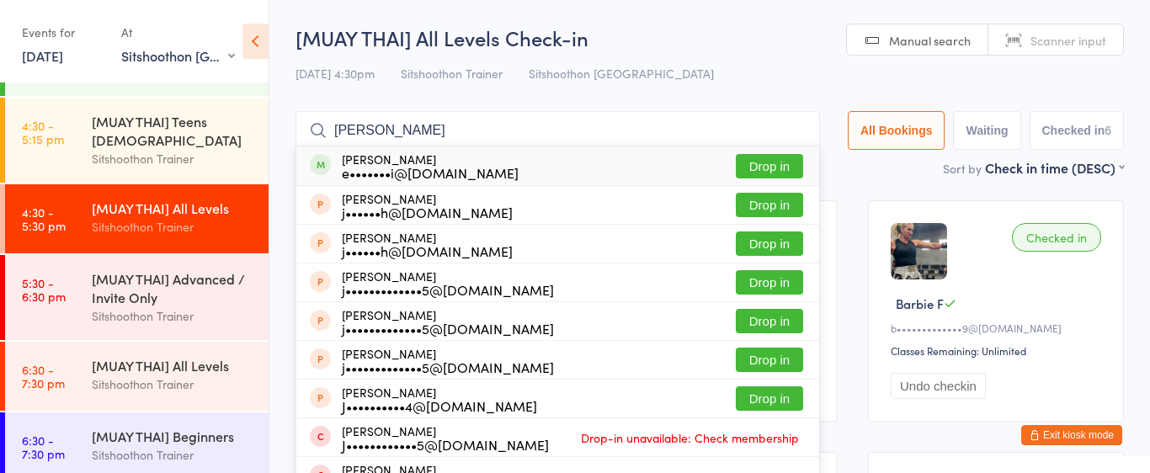
type input "[PERSON_NAME]"
click at [786, 170] on button "Drop in" at bounding box center [769, 166] width 67 height 24
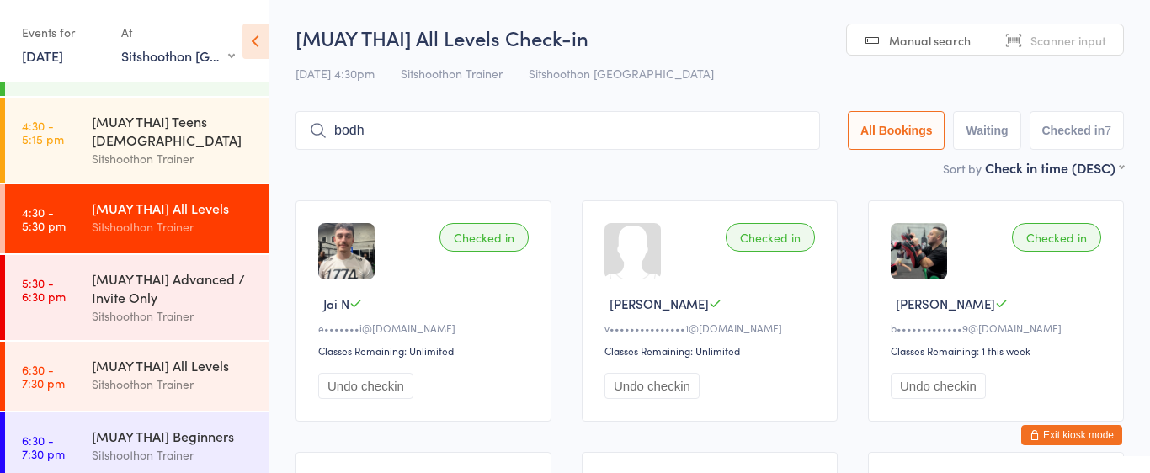
type input "bodhi"
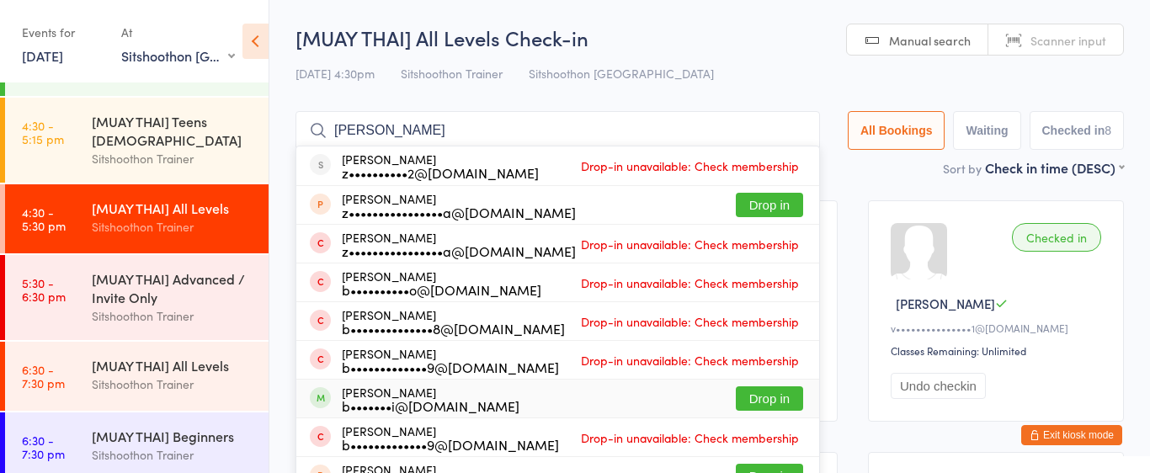
type input "[PERSON_NAME]"
click at [744, 400] on button "Drop in" at bounding box center [769, 398] width 67 height 24
